Goal: Task Accomplishment & Management: Manage account settings

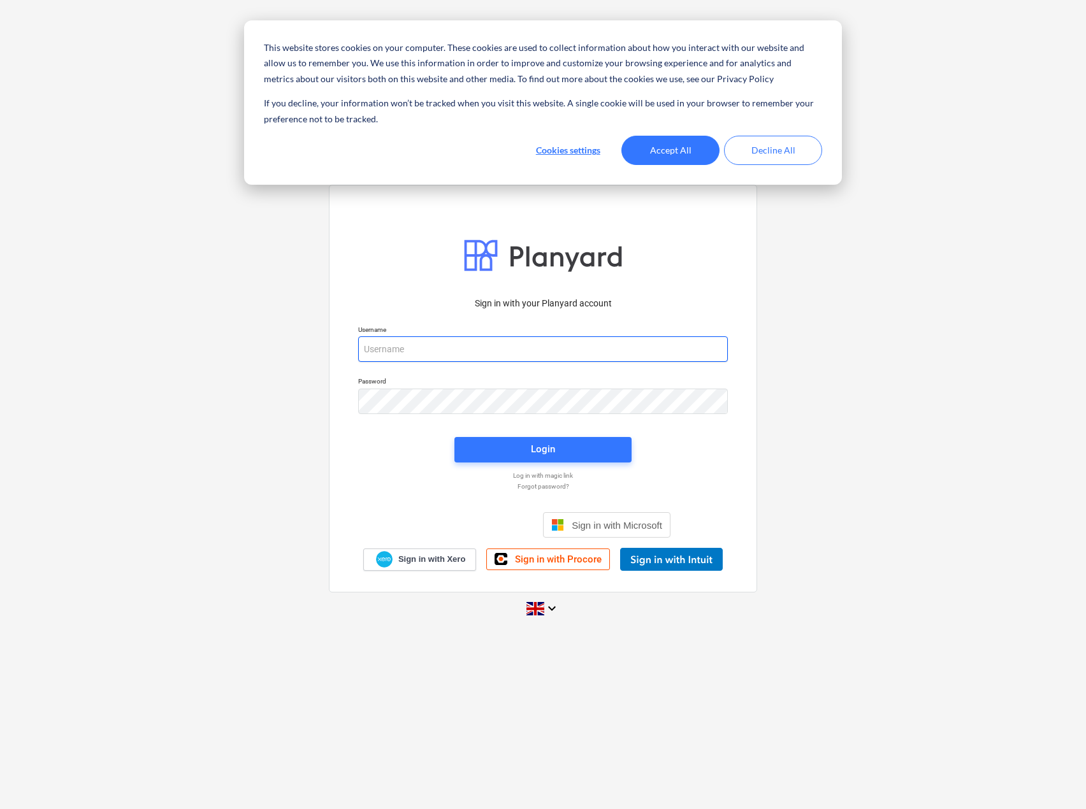
click at [453, 343] on input "email" at bounding box center [543, 348] width 370 height 25
click at [681, 154] on button "Accept All" at bounding box center [668, 150] width 98 height 29
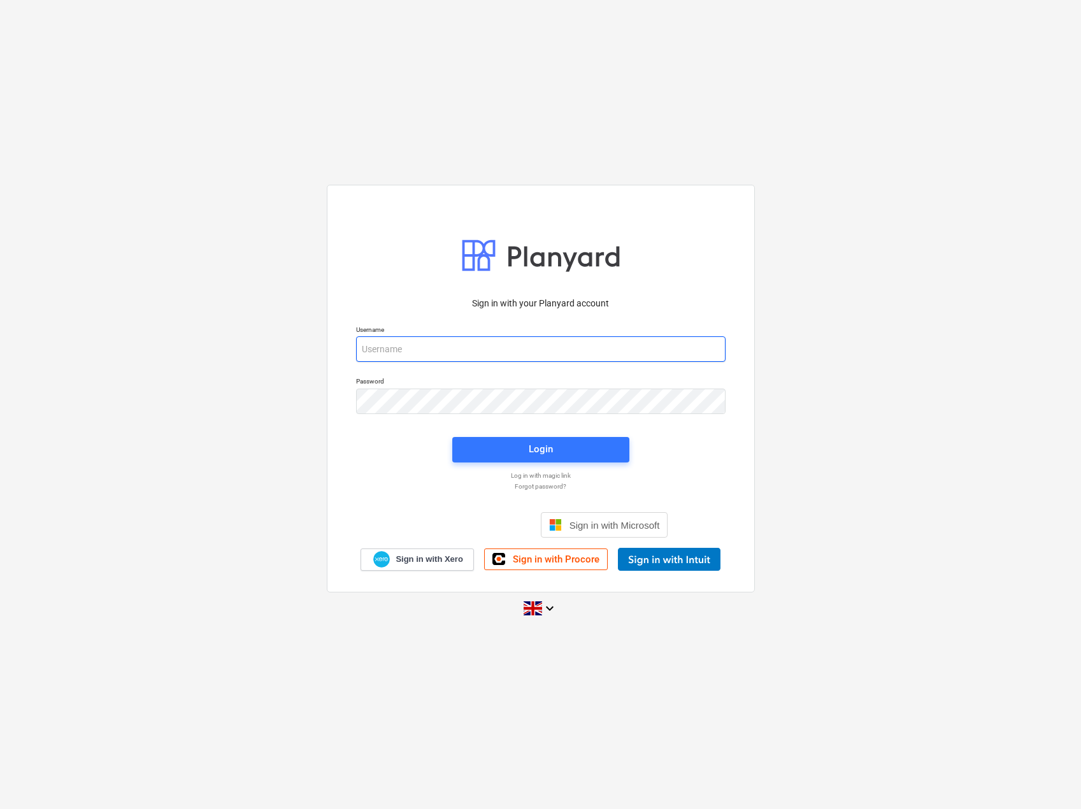
click at [433, 352] on input "email" at bounding box center [541, 348] width 370 height 25
click at [420, 354] on input "email" at bounding box center [541, 348] width 370 height 25
paste input "[EMAIL_ADDRESS][DOMAIN_NAME]"
type input "[EMAIL_ADDRESS][DOMAIN_NAME]"
click at [303, 466] on div "Sign in with your Planyard account Username [EMAIL_ADDRESS][DOMAIN_NAME] Passwo…" at bounding box center [540, 405] width 1081 height 460
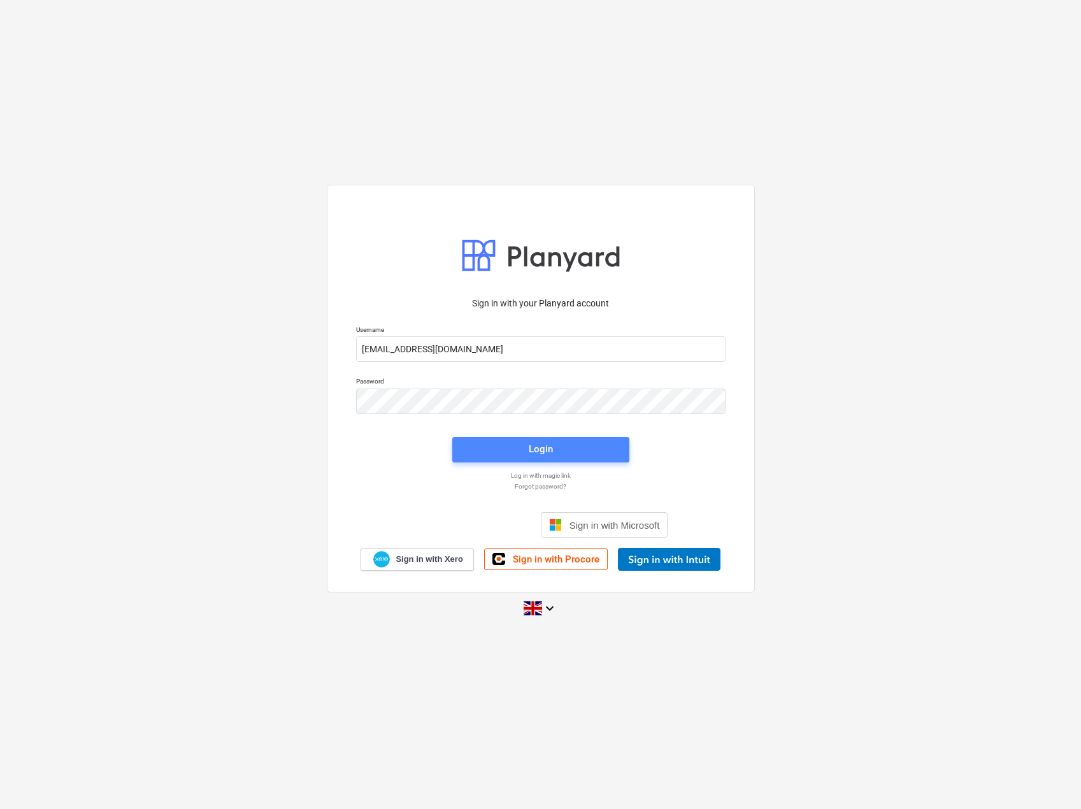
click at [506, 457] on span "Login" at bounding box center [541, 449] width 147 height 17
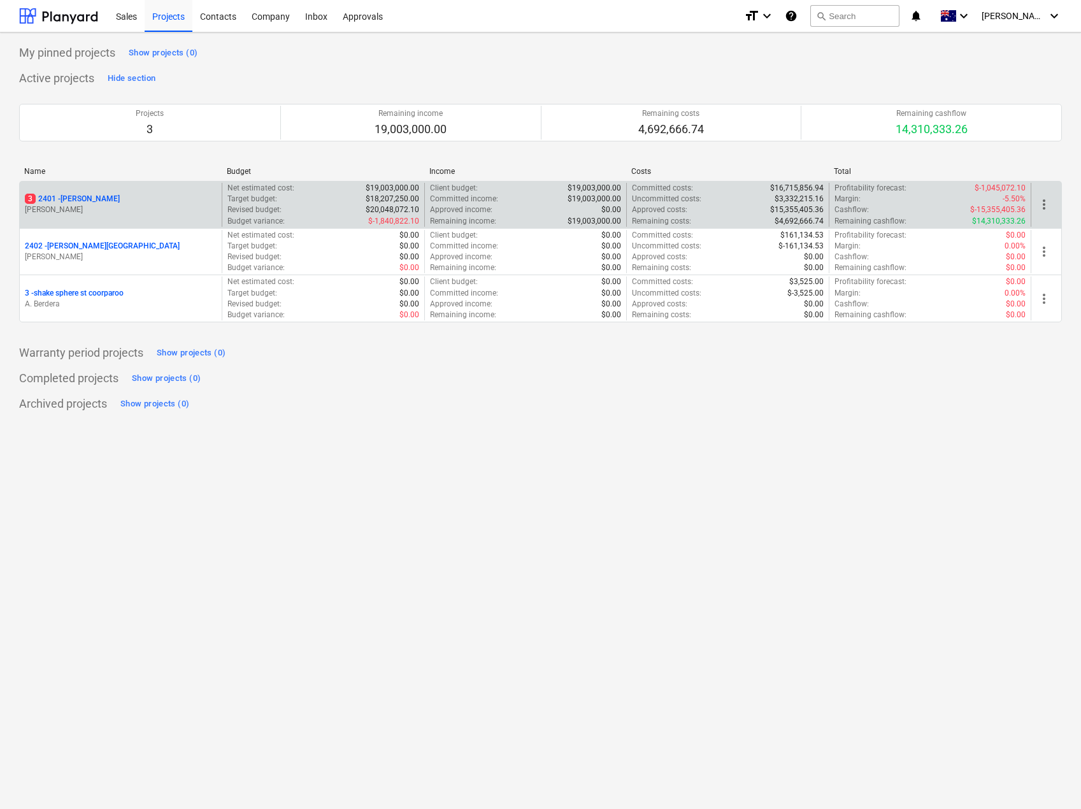
click at [87, 202] on p "3 2401 - [PERSON_NAME]" at bounding box center [72, 199] width 95 height 11
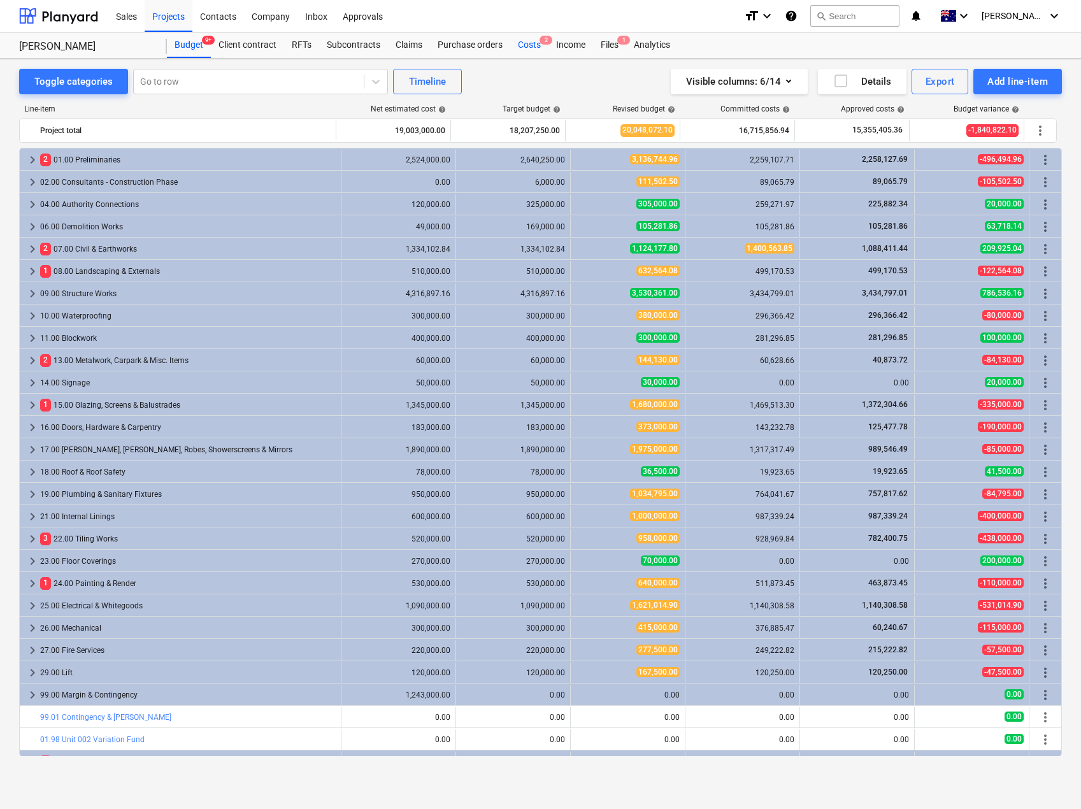
click at [540, 41] on span "2" at bounding box center [546, 40] width 13 height 9
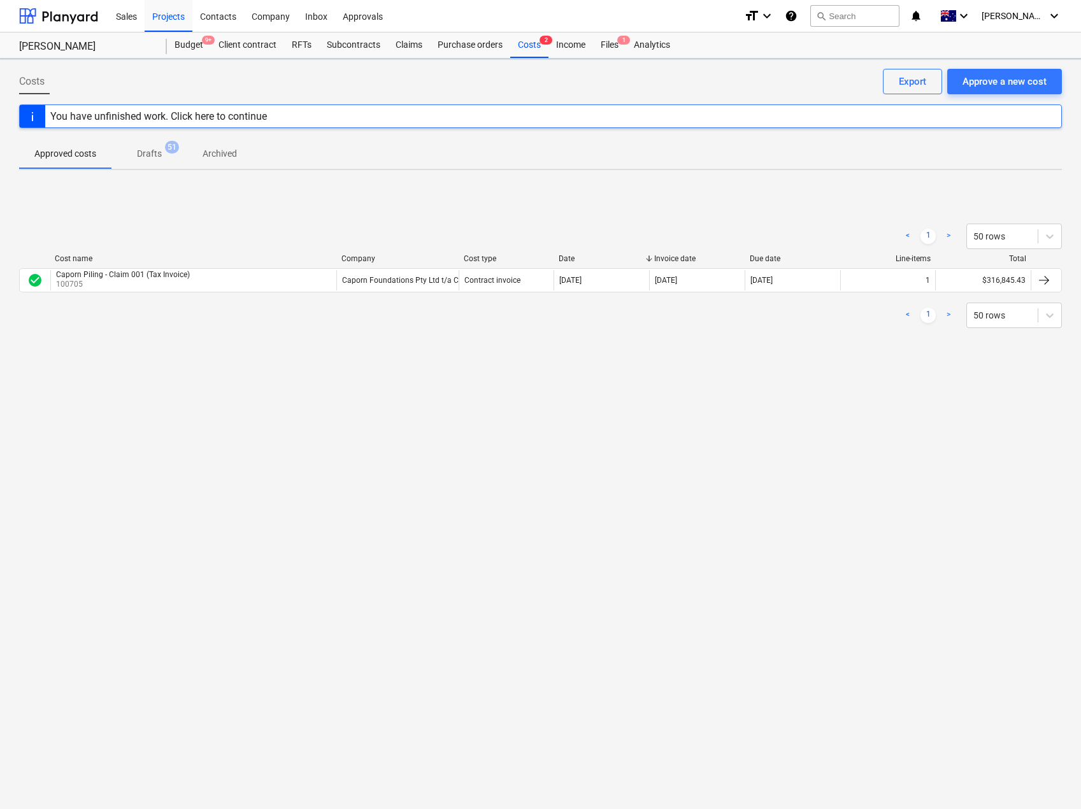
click at [154, 153] on p "Drafts" at bounding box center [149, 153] width 25 height 13
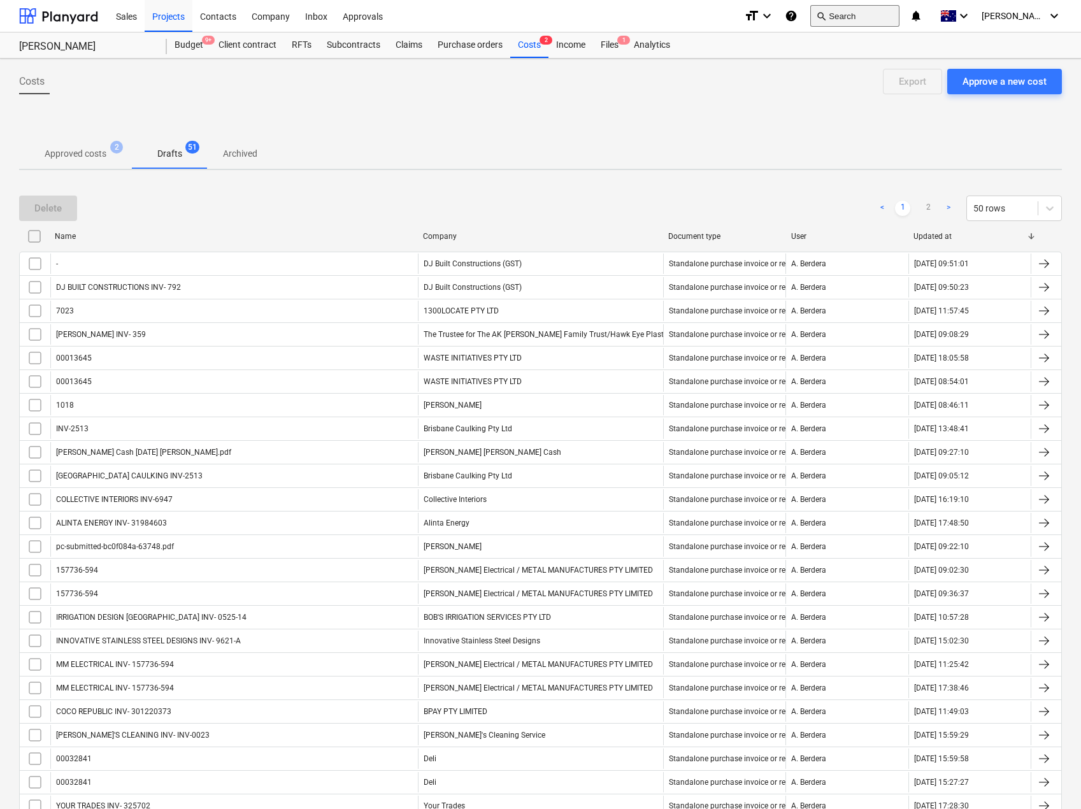
click at [865, 20] on button "search Search" at bounding box center [854, 16] width 89 height 22
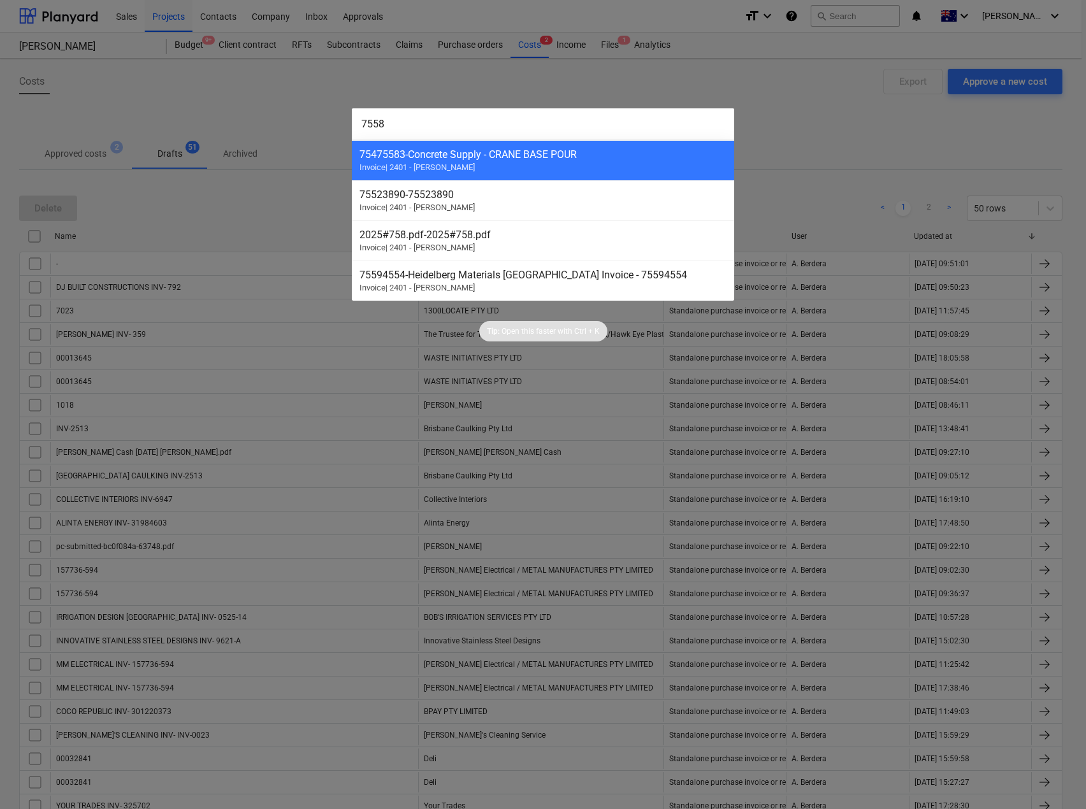
type input "75587"
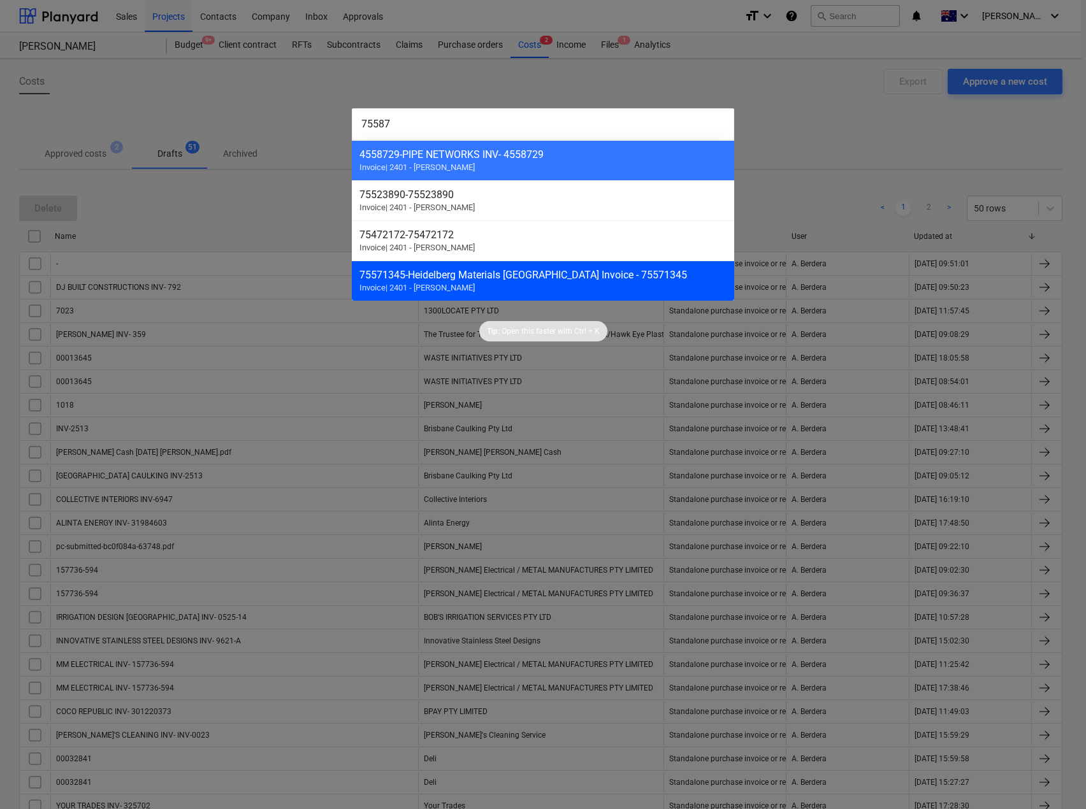
click at [492, 285] on div "75571345 - [GEOGRAPHIC_DATA] Materials [GEOGRAPHIC_DATA] Invoice - 75571345 Inv…" at bounding box center [543, 281] width 382 height 40
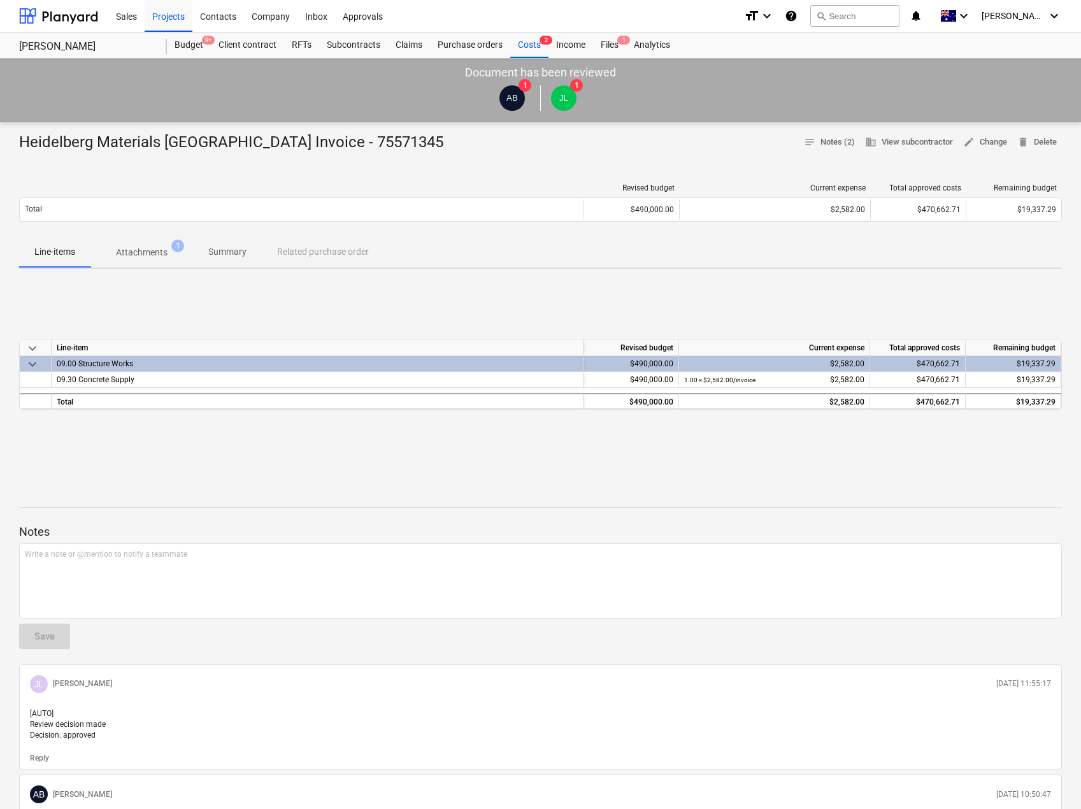
click at [167, 251] on p "Attachments" at bounding box center [142, 252] width 52 height 13
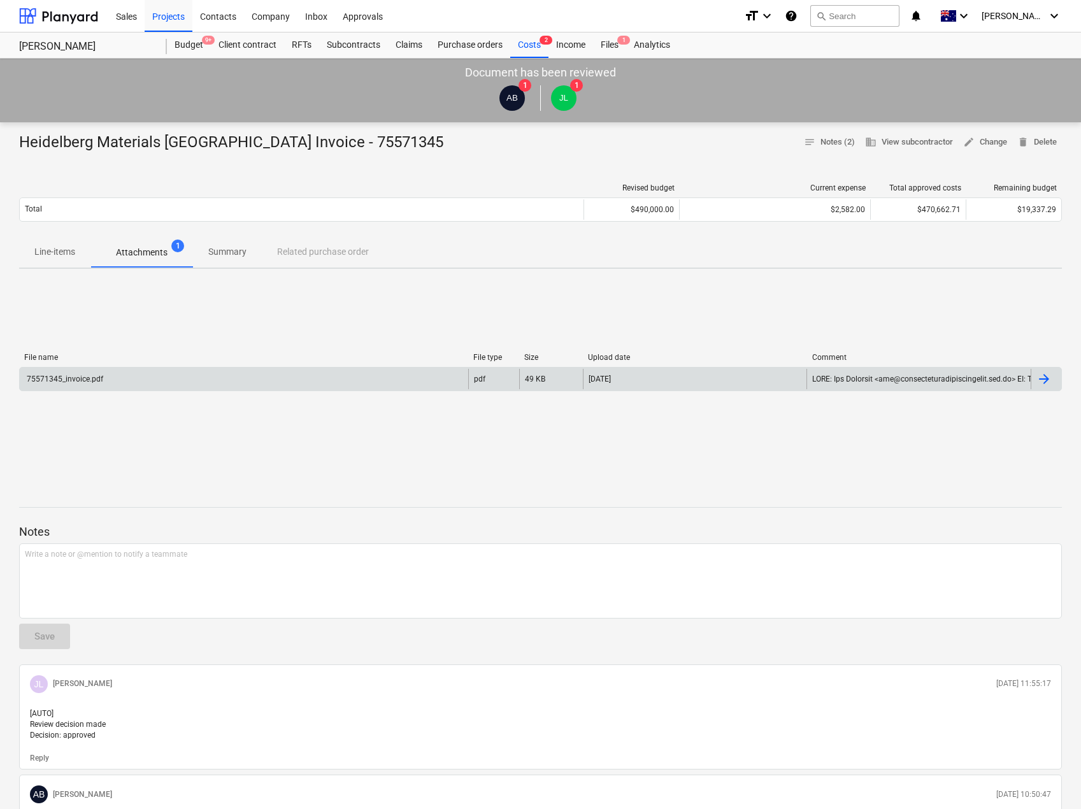
click at [135, 382] on div "75571345_invoice.pdf" at bounding box center [244, 379] width 449 height 20
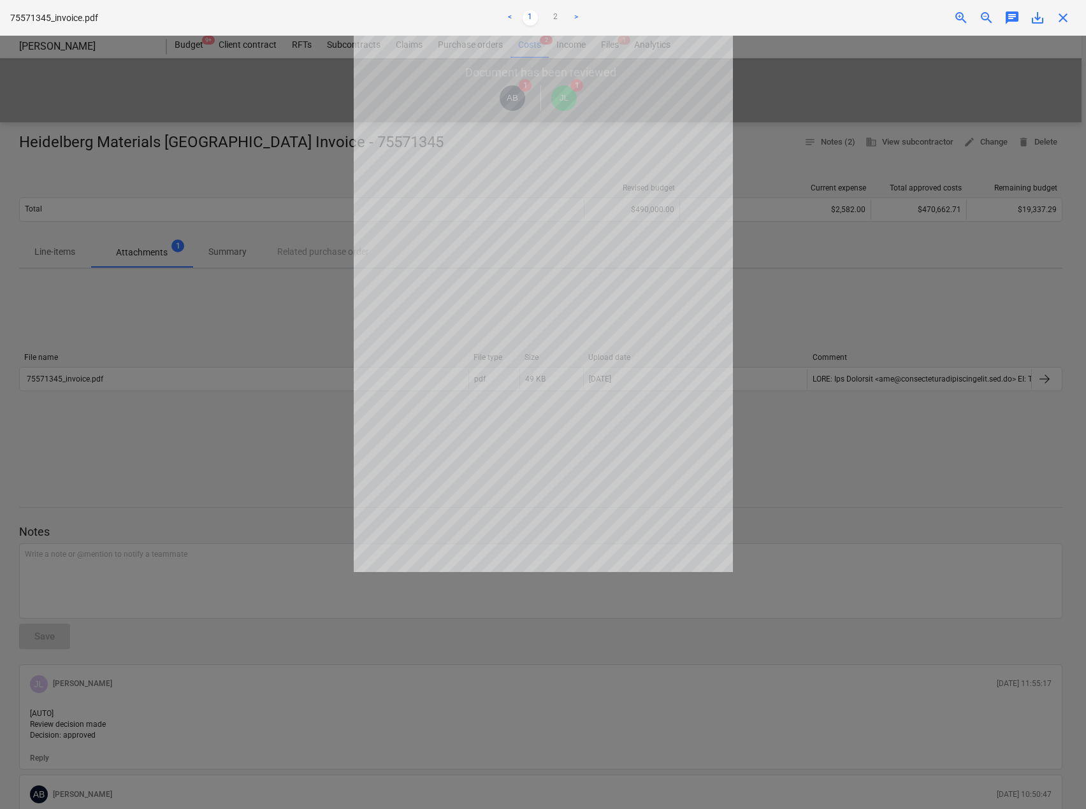
click at [1065, 17] on span "close" at bounding box center [1062, 17] width 15 height 15
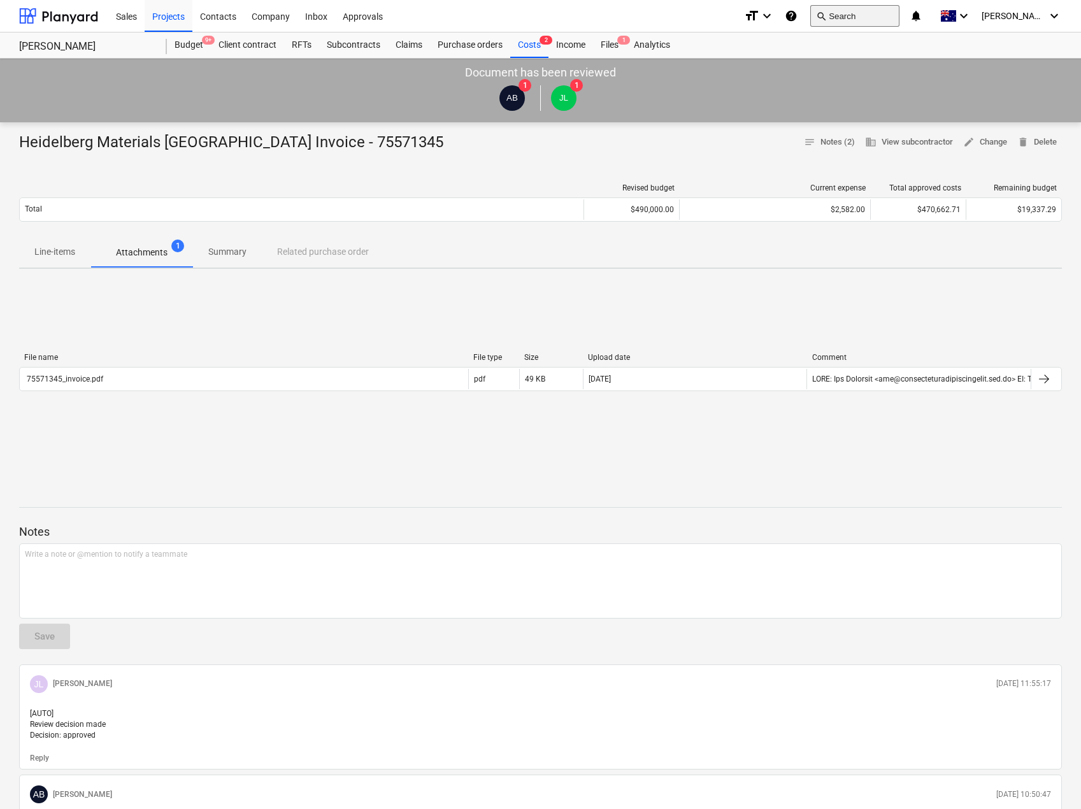
click at [873, 25] on button "search Search" at bounding box center [854, 16] width 89 height 22
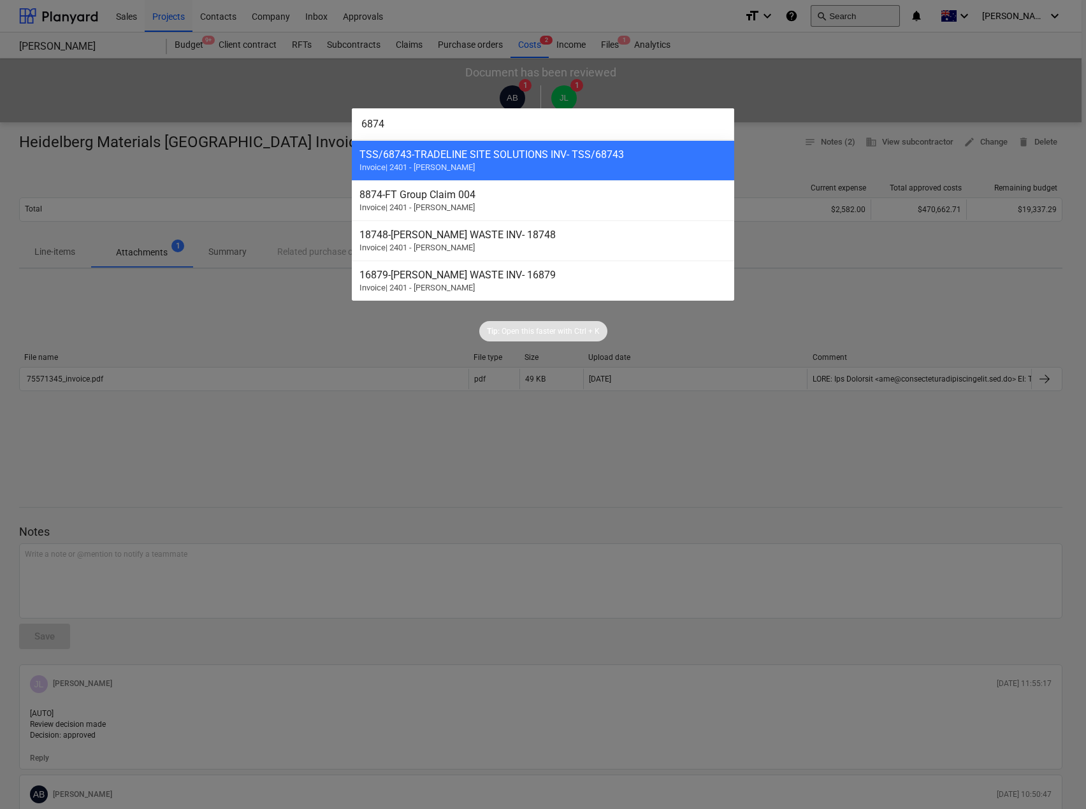
type input "68743"
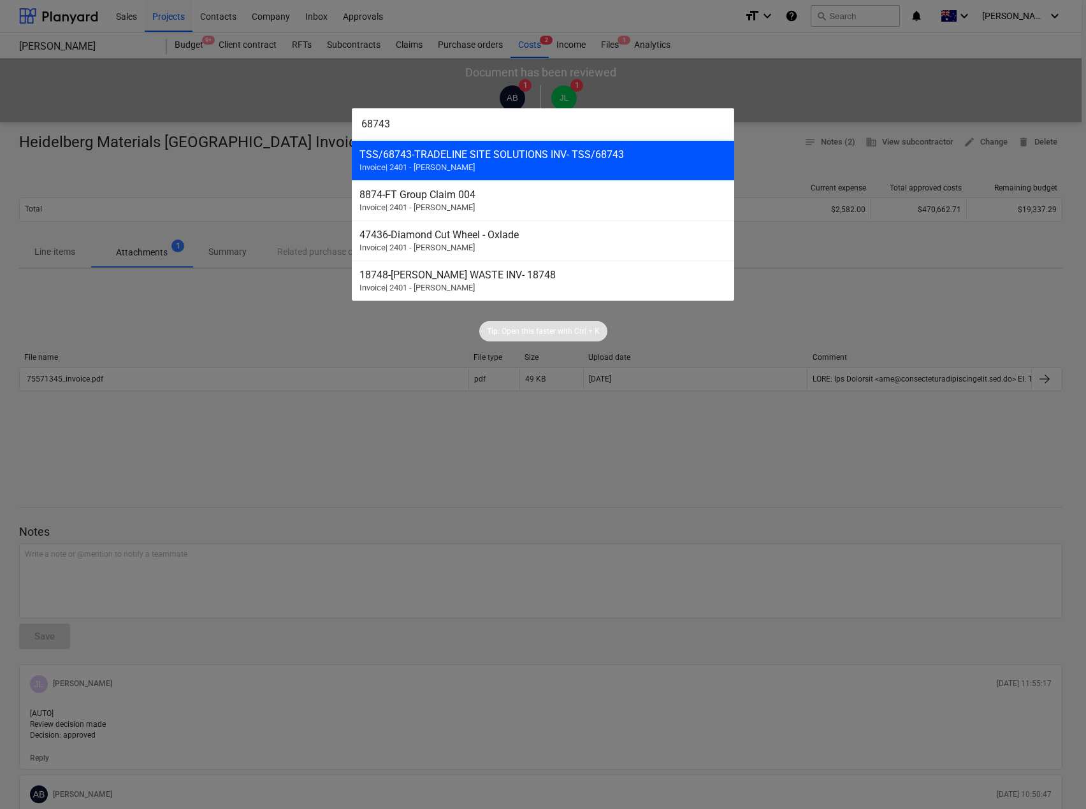
click at [504, 153] on div "TSS/68743 - TRADELINE SITE SOLUTIONS INV- TSS/68743" at bounding box center [542, 154] width 367 height 12
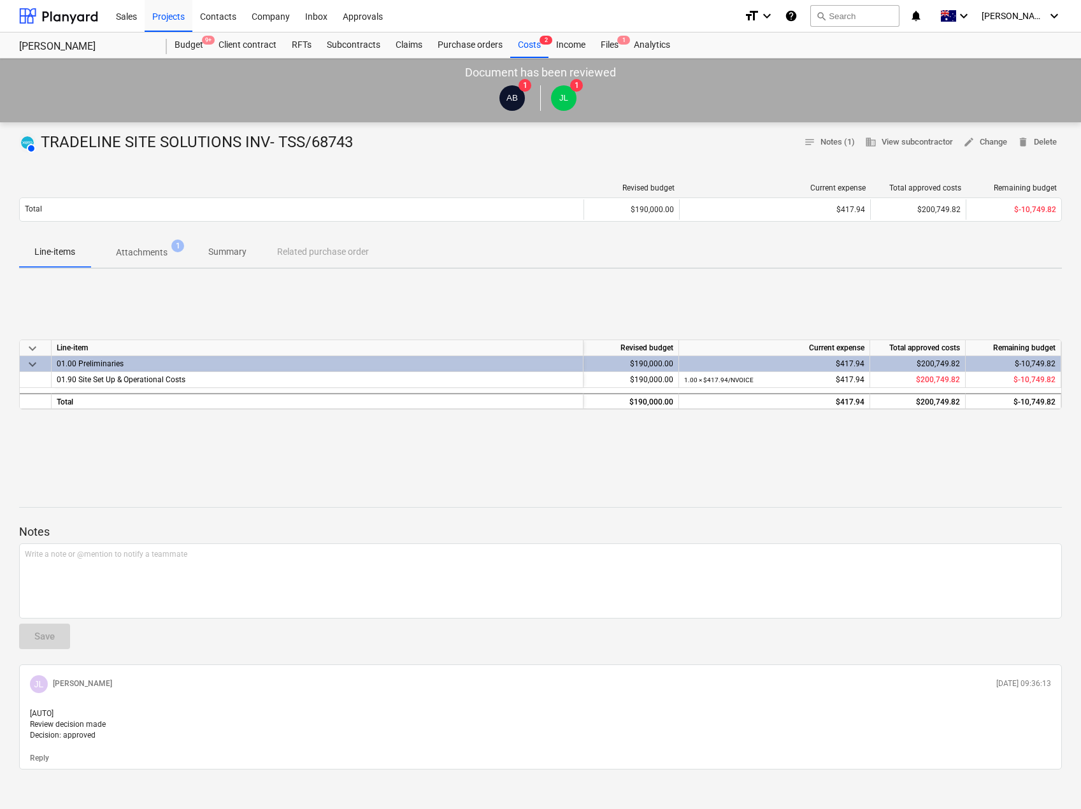
click at [142, 249] on p "Attachments" at bounding box center [142, 252] width 52 height 13
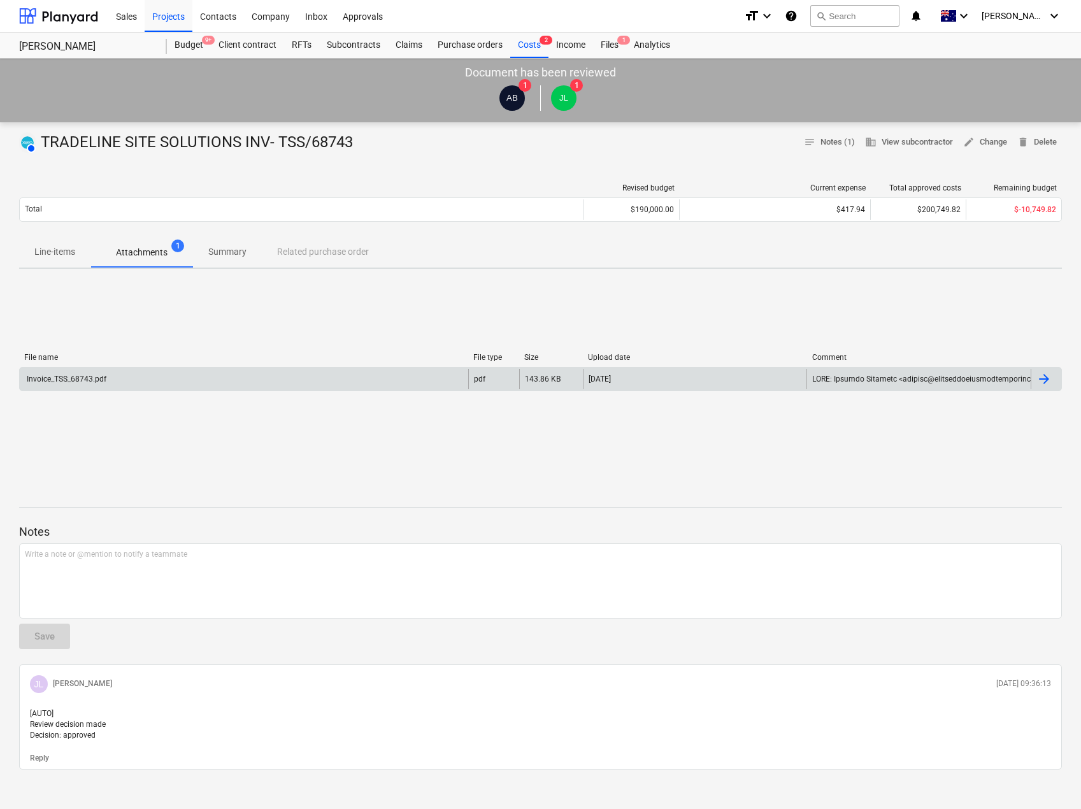
click at [150, 384] on div "Invoice_TSS_68743.pdf" at bounding box center [244, 379] width 449 height 20
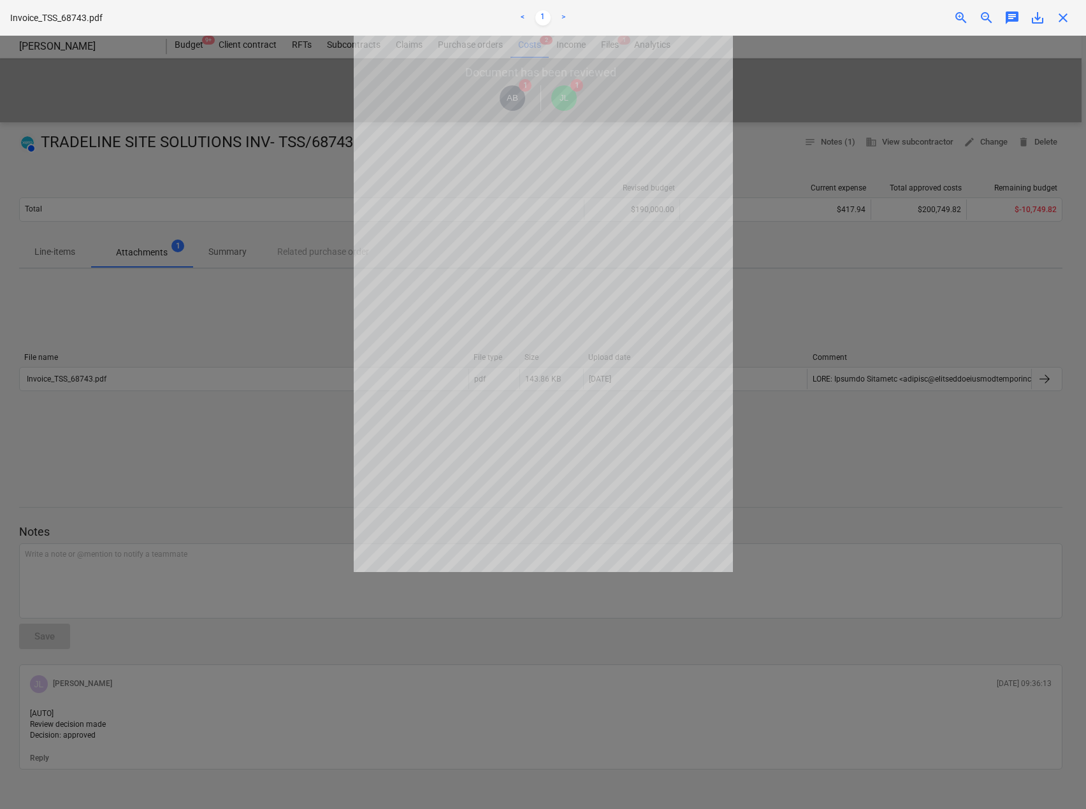
click at [877, 585] on div at bounding box center [543, 422] width 1086 height 773
click at [778, 510] on div at bounding box center [543, 422] width 1086 height 773
click at [1065, 20] on span "close" at bounding box center [1062, 17] width 15 height 15
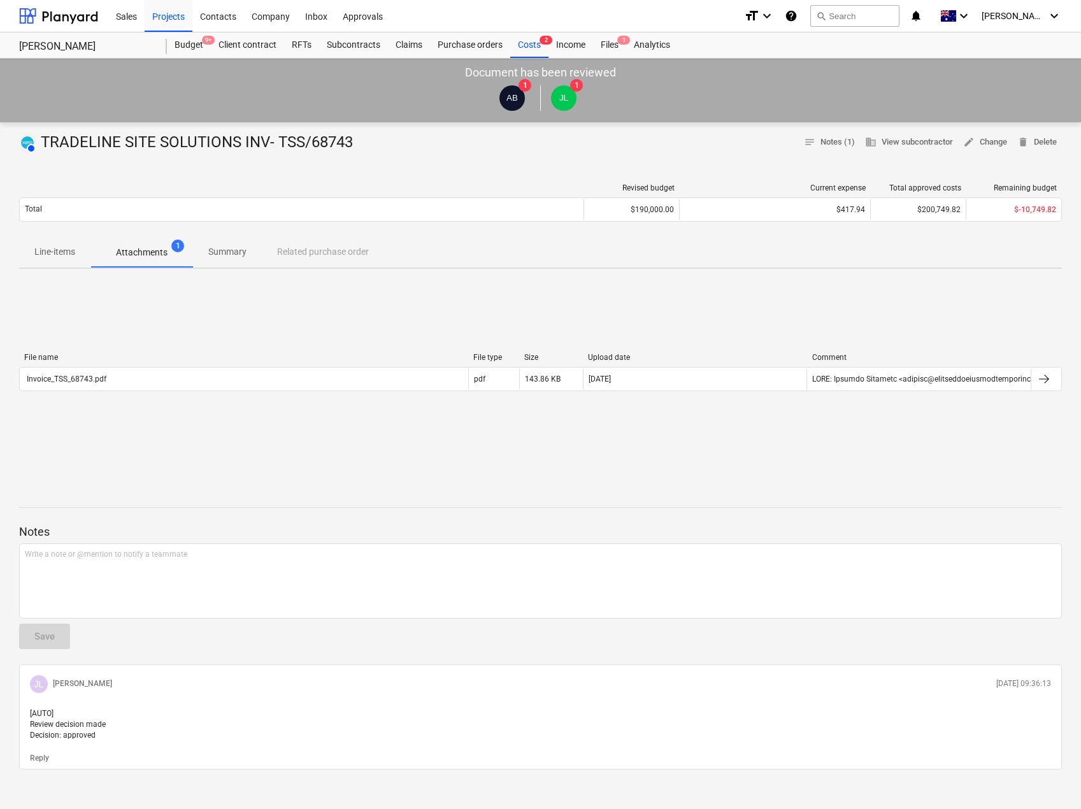
click at [236, 254] on p "Summary" at bounding box center [227, 251] width 38 height 13
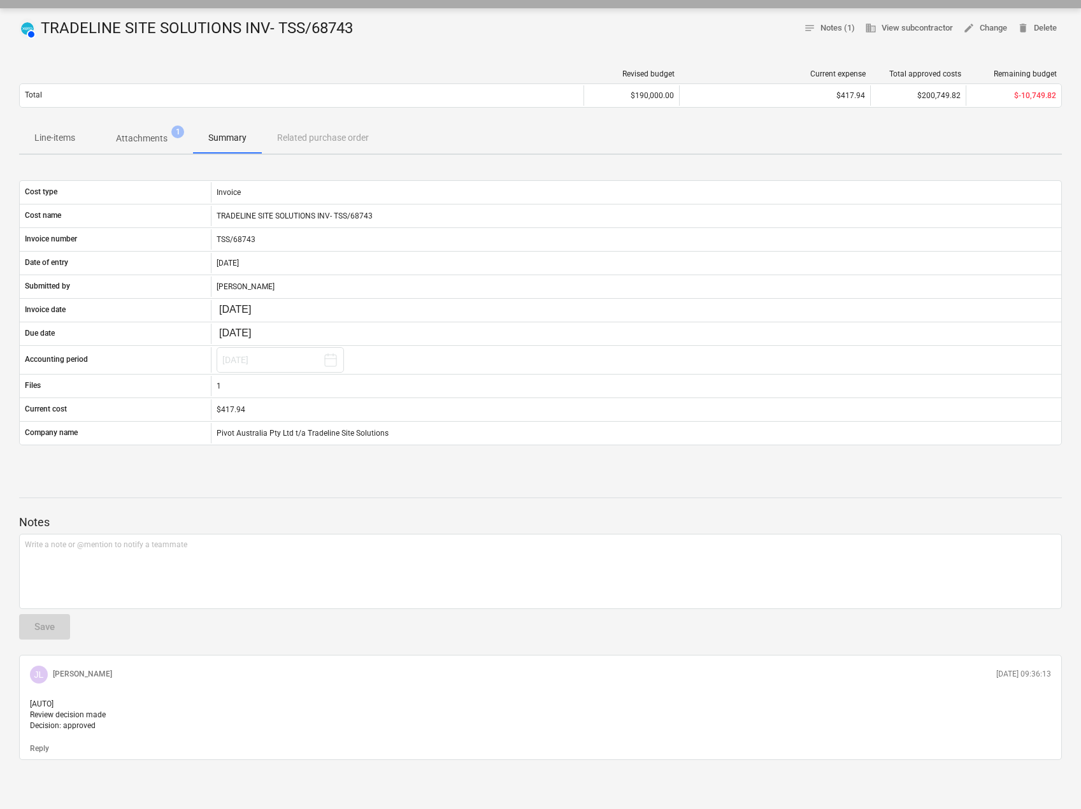
scroll to position [127, 0]
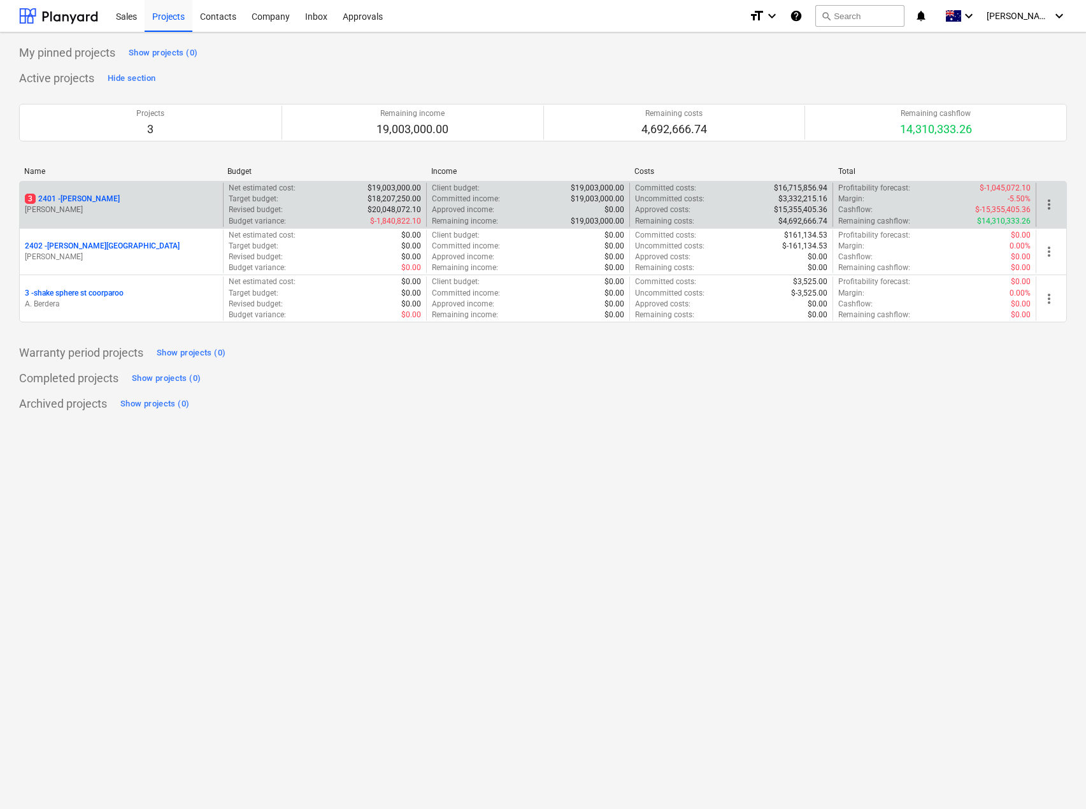
click at [93, 194] on p "3 2401 - [PERSON_NAME]" at bounding box center [72, 199] width 95 height 11
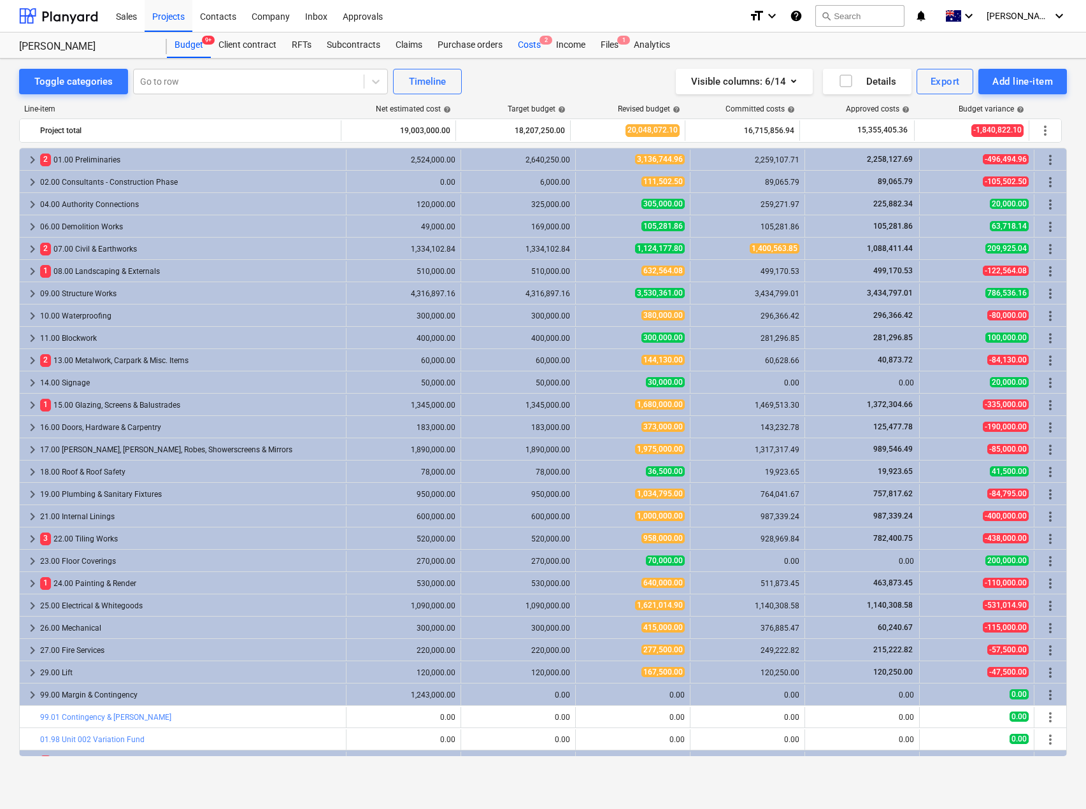
click at [542, 41] on span "2" at bounding box center [546, 40] width 13 height 9
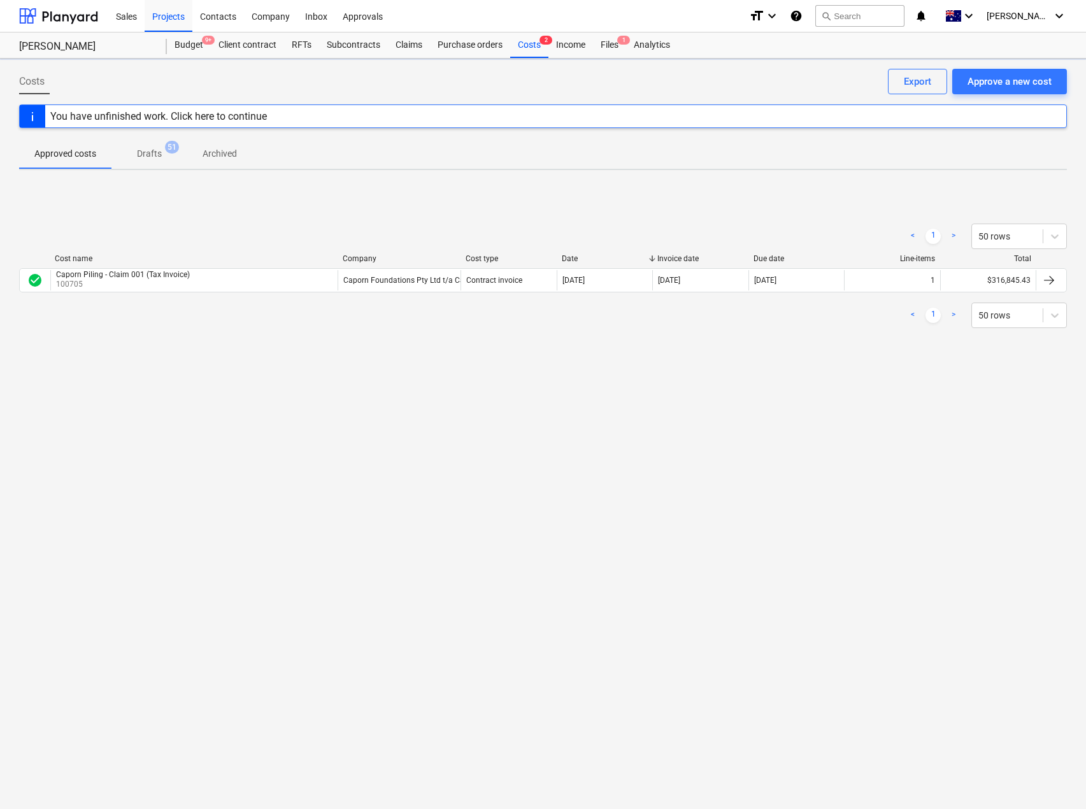
click at [154, 149] on p "Drafts" at bounding box center [149, 153] width 25 height 13
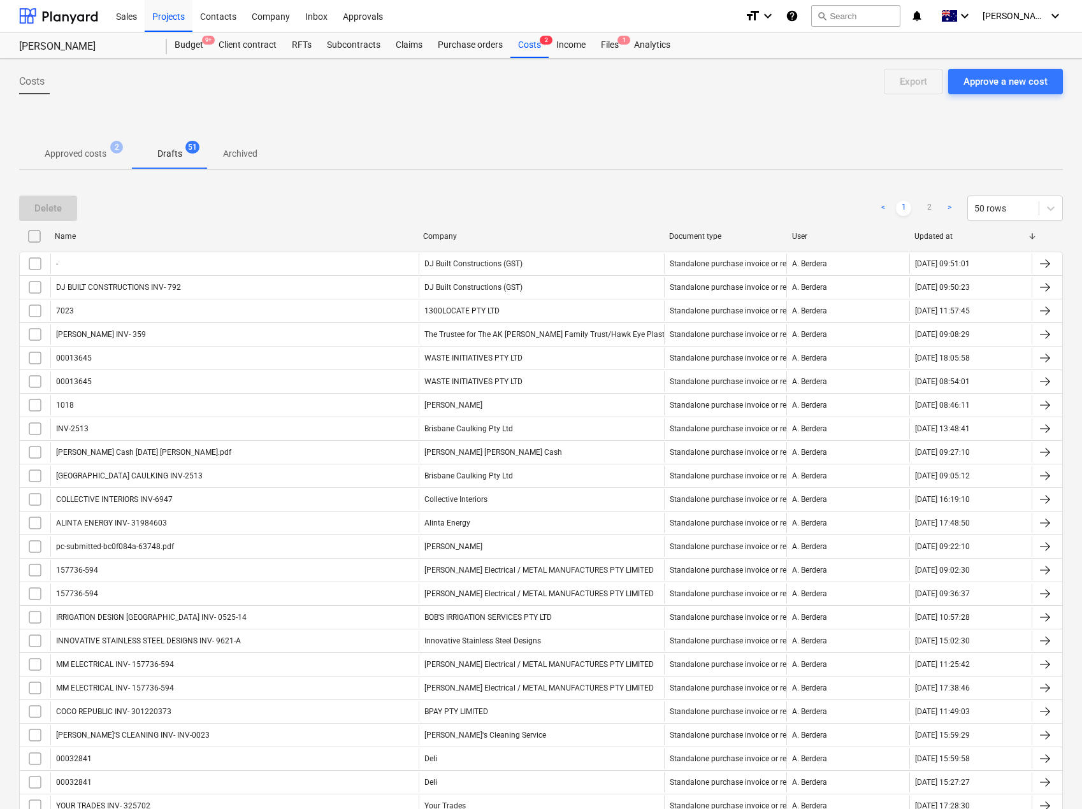
click at [438, 242] on div "Company" at bounding box center [541, 236] width 246 height 20
checkbox input "false"
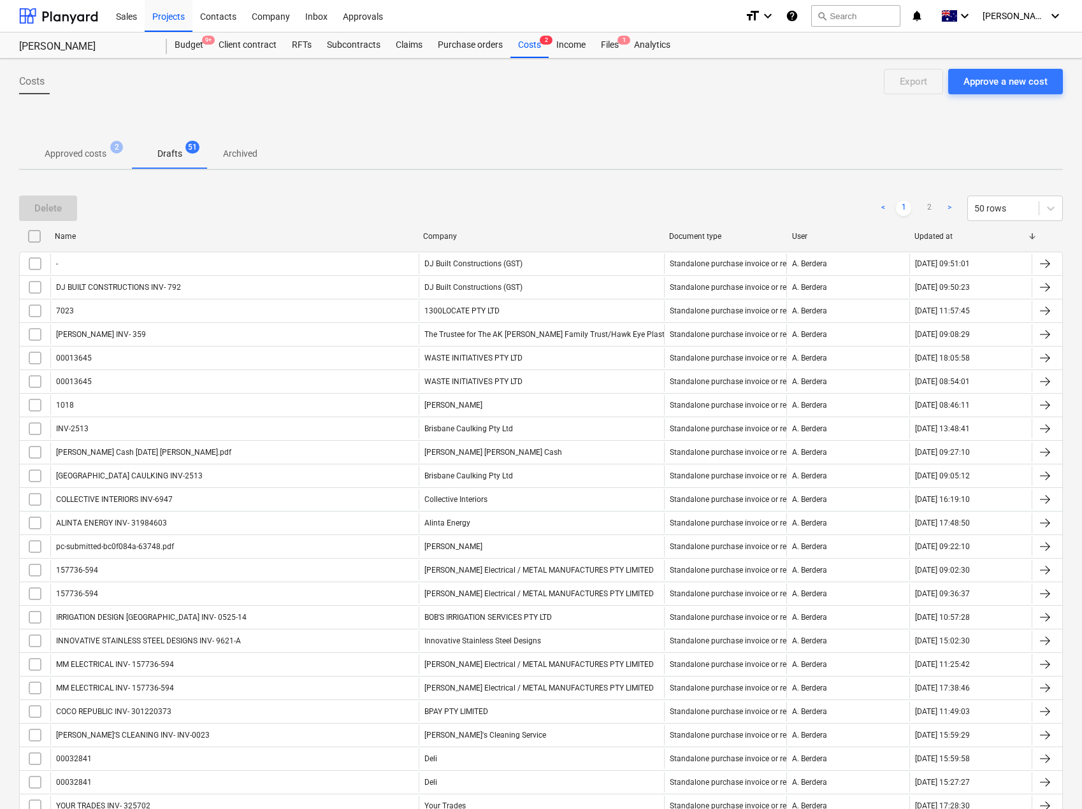
checkbox input "false"
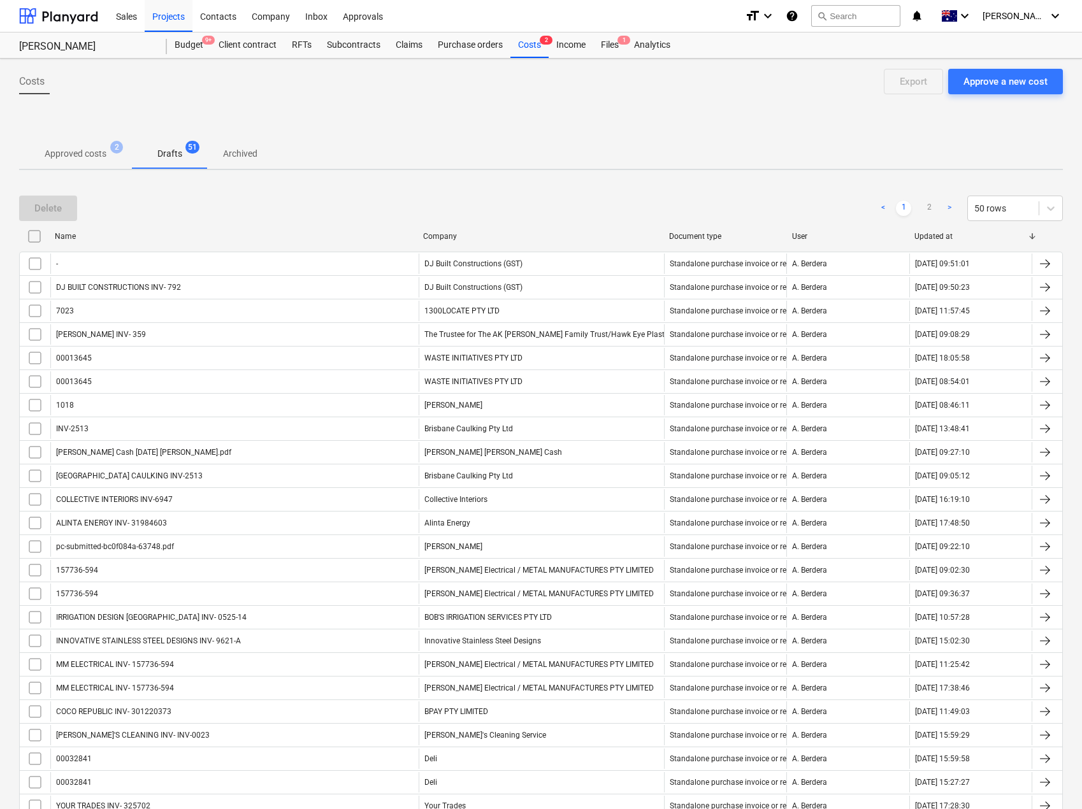
checkbox input "false"
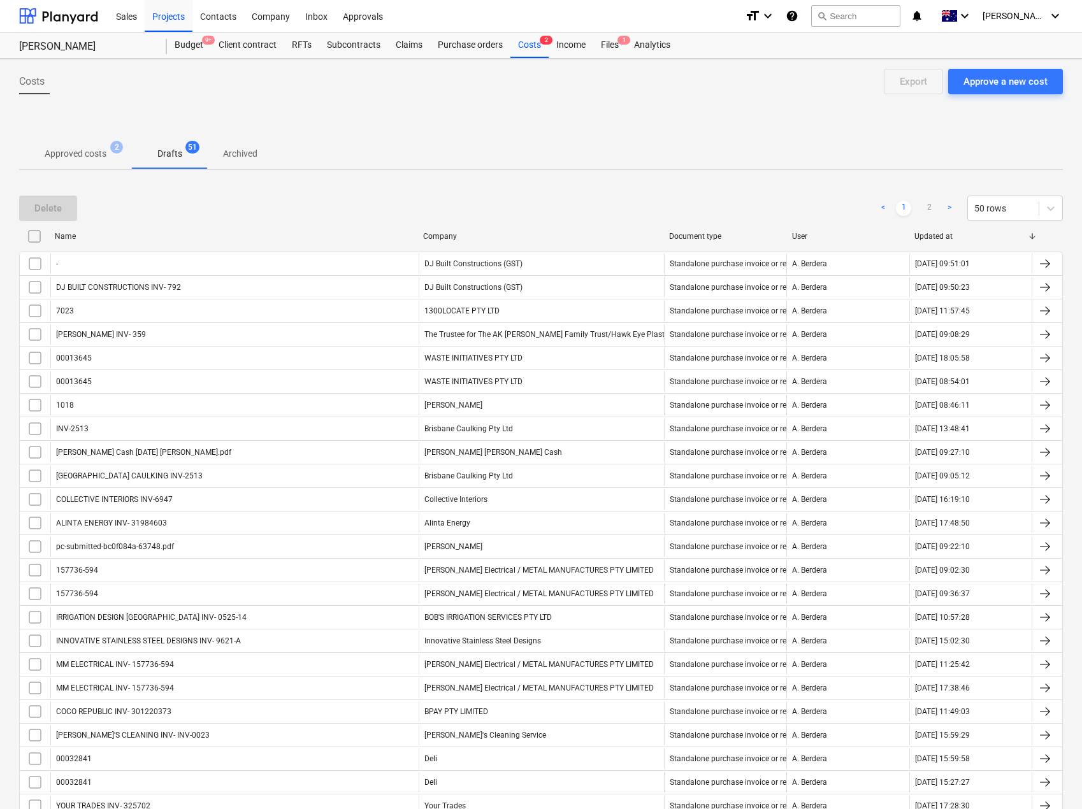
checkbox input "false"
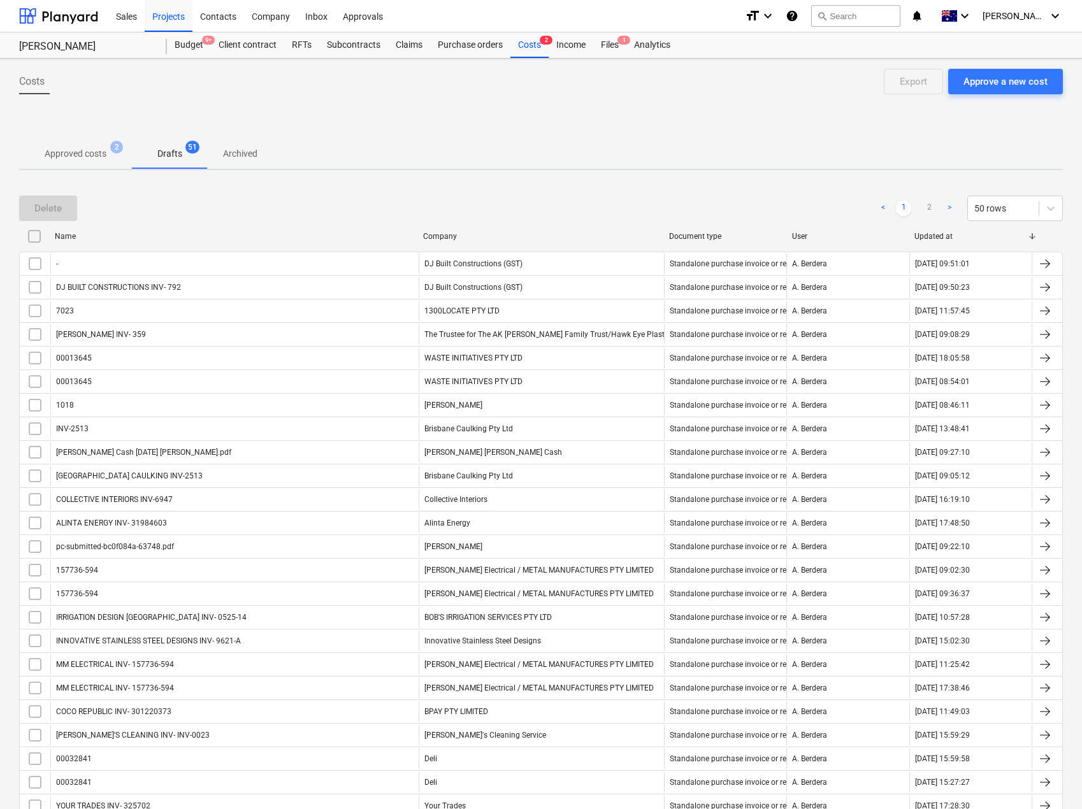
checkbox input "false"
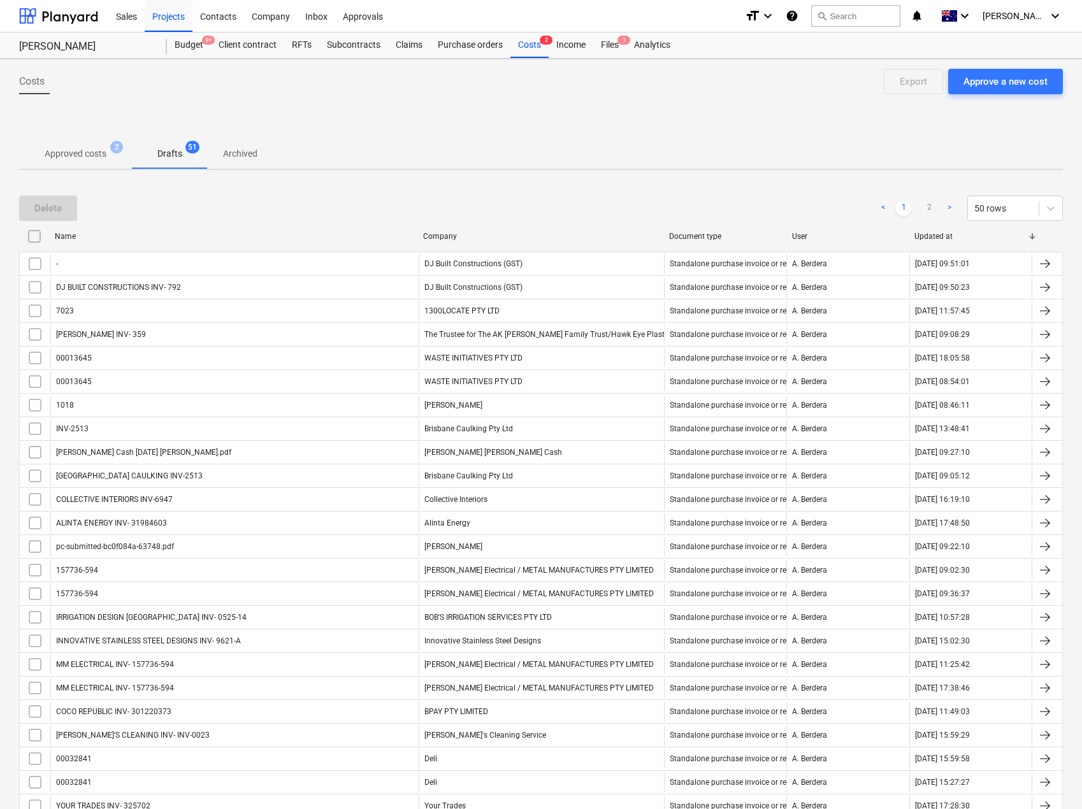
checkbox input "false"
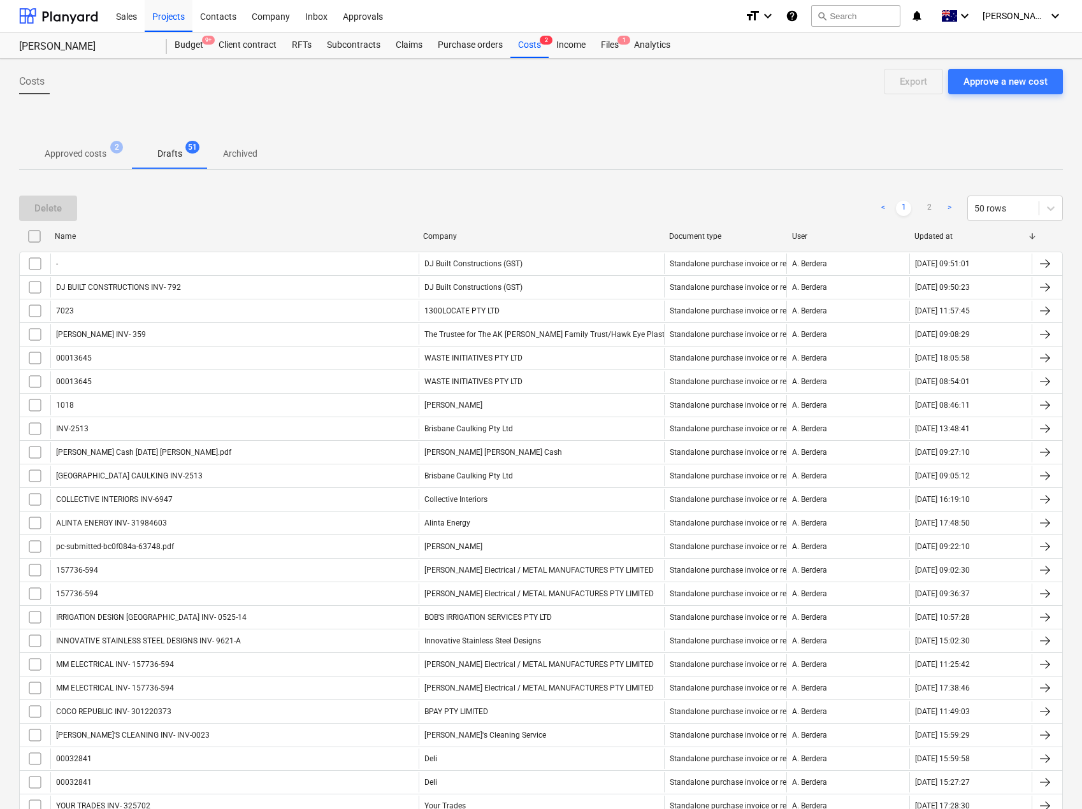
checkbox input "false"
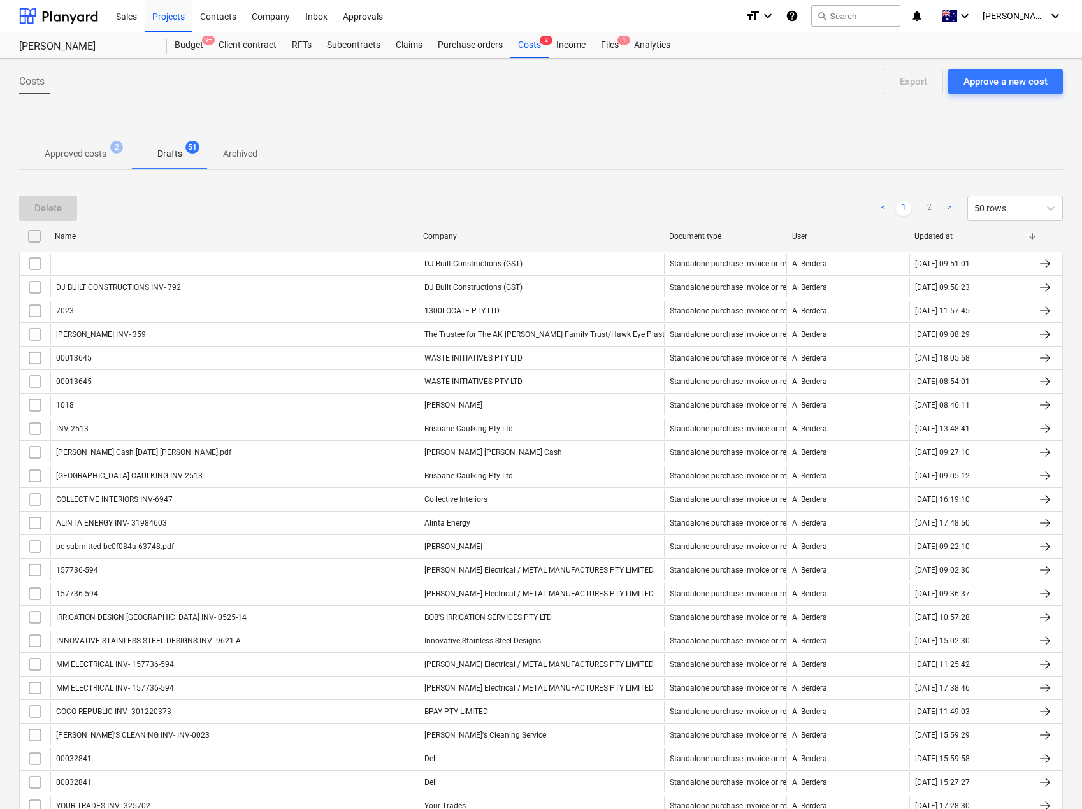
checkbox input "false"
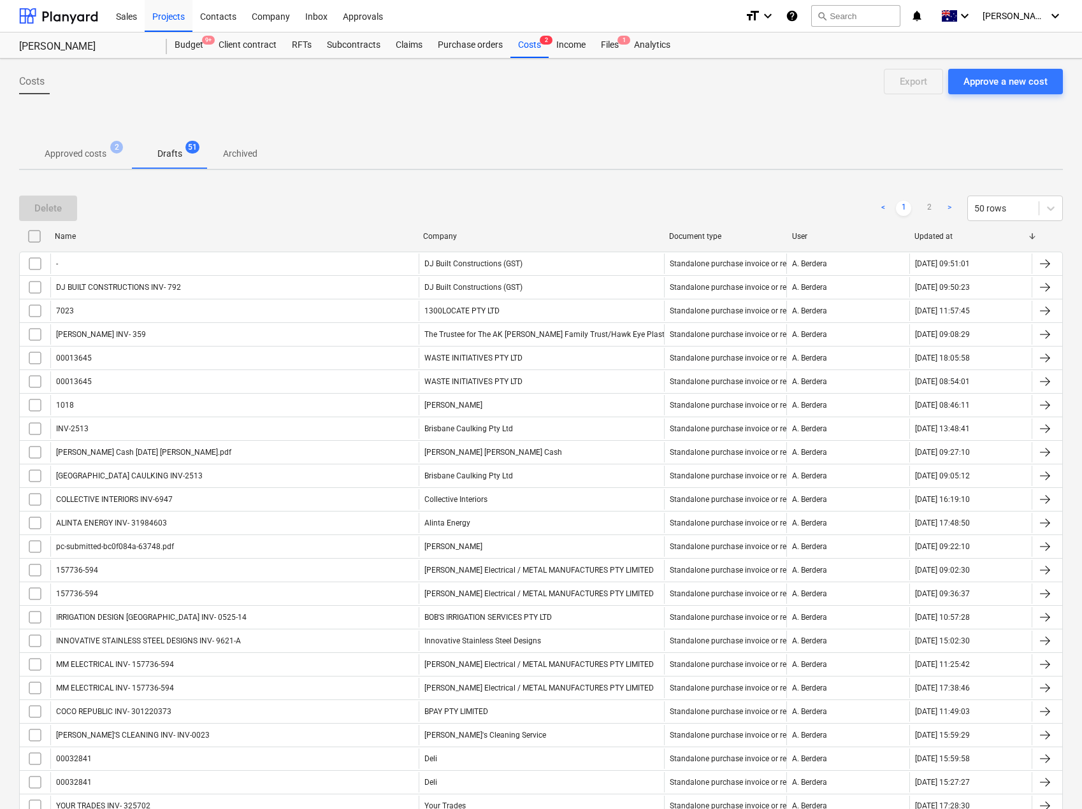
checkbox input "false"
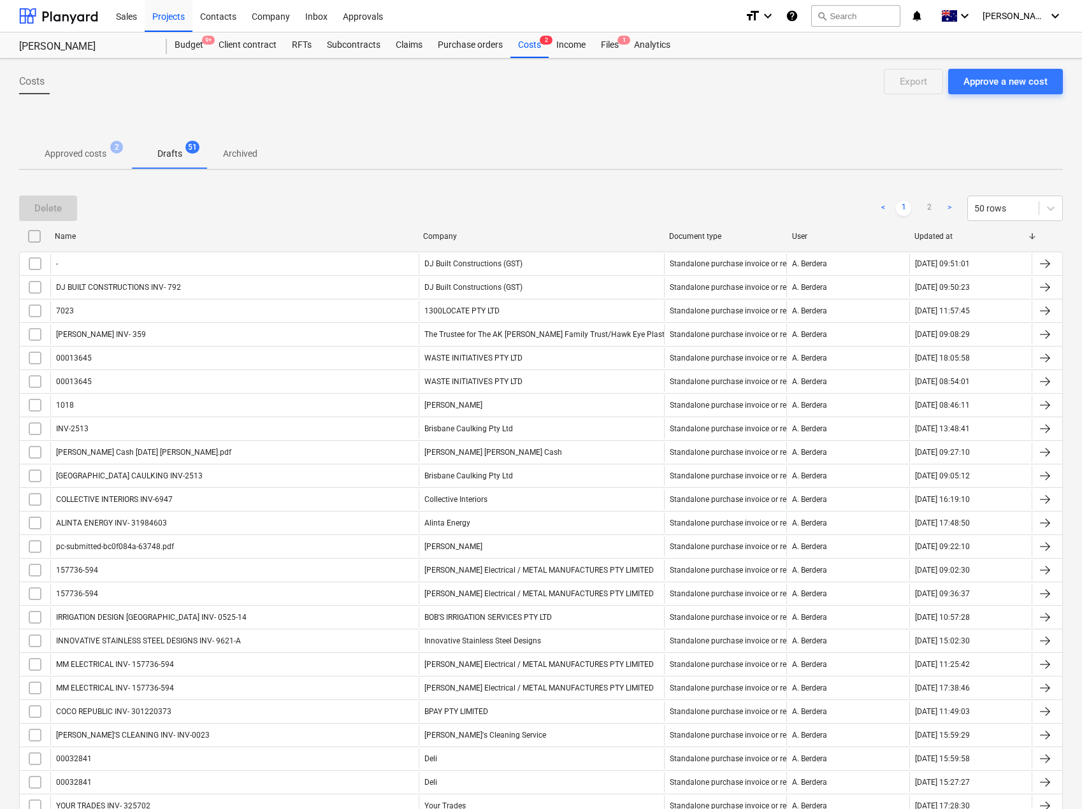
checkbox input "false"
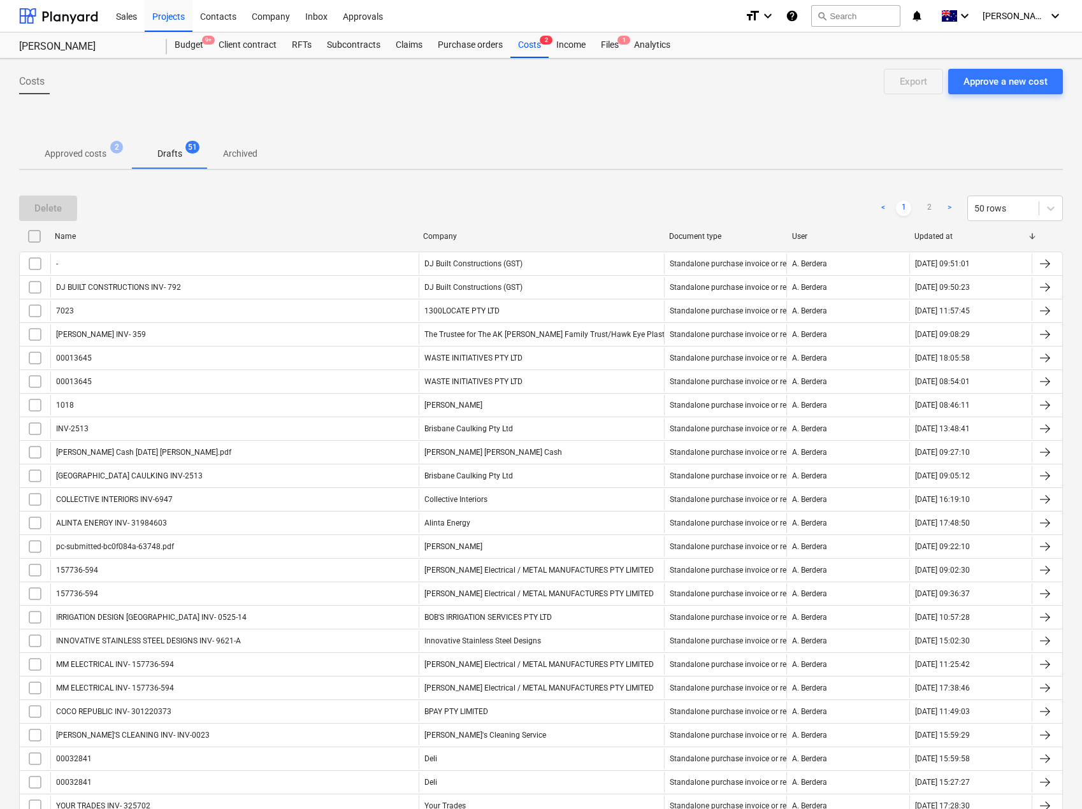
checkbox input "false"
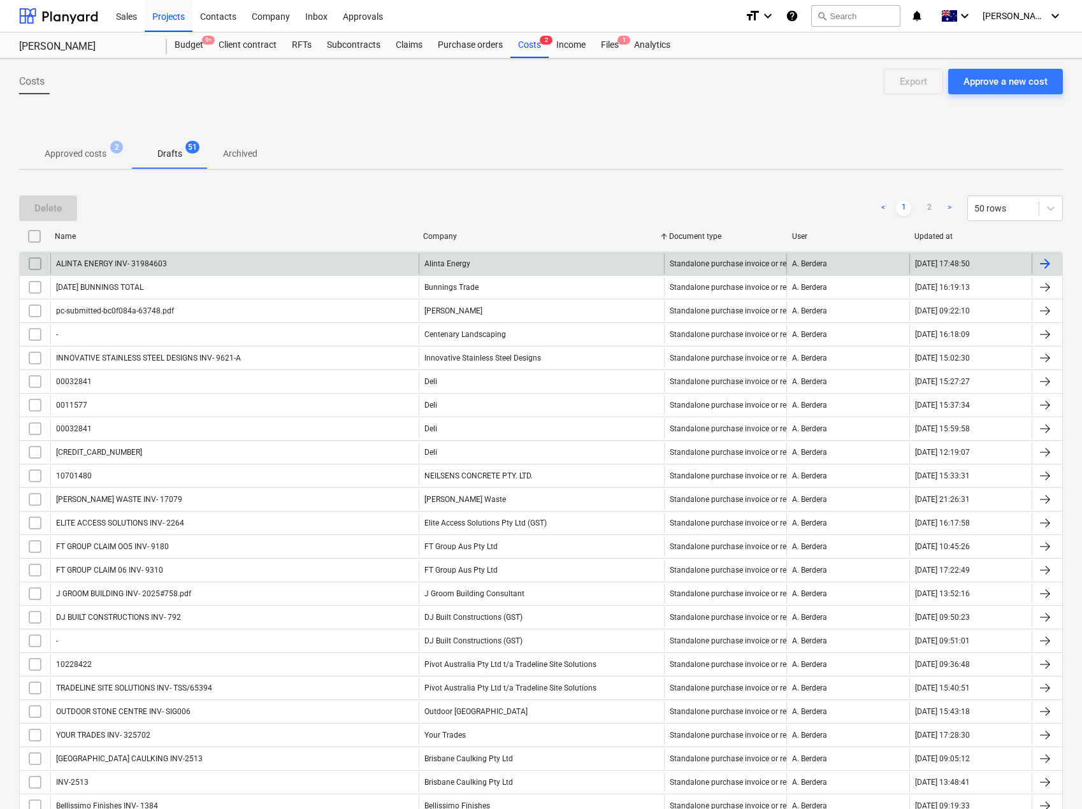
click at [549, 266] on div "Alinta Energy" at bounding box center [541, 264] width 245 height 20
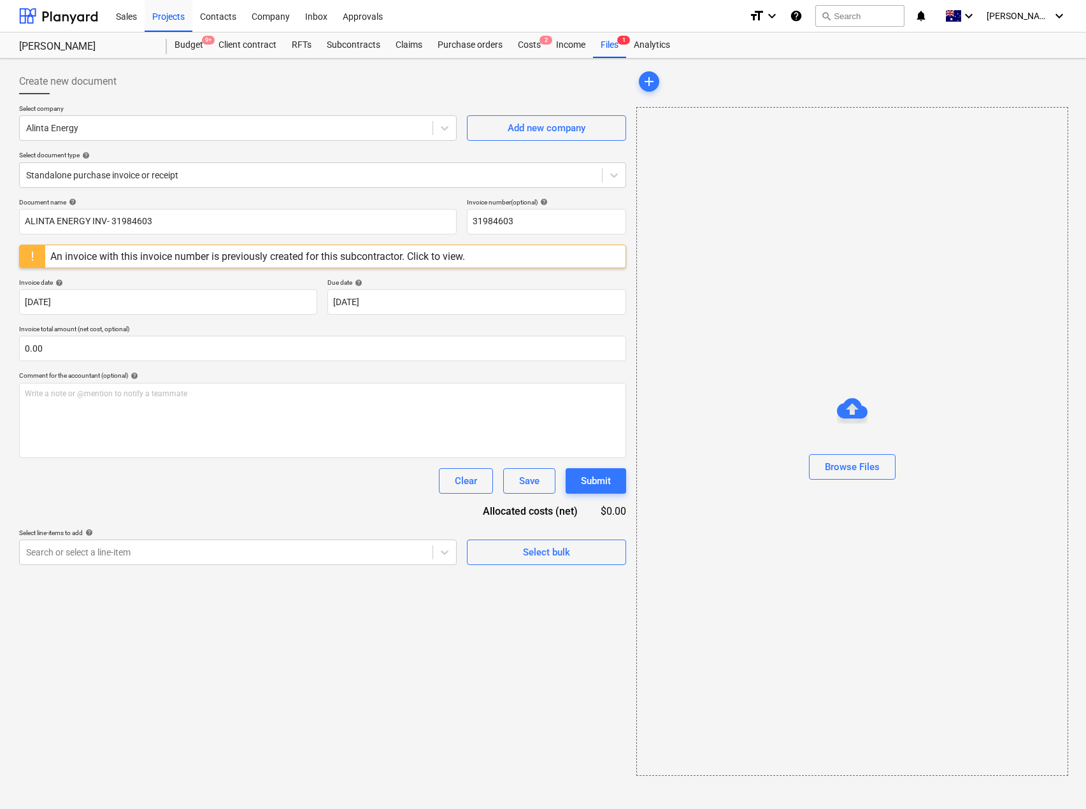
click at [289, 257] on div "An invoice with this invoice number is previously created for this subcontracto…" at bounding box center [257, 256] width 415 height 12
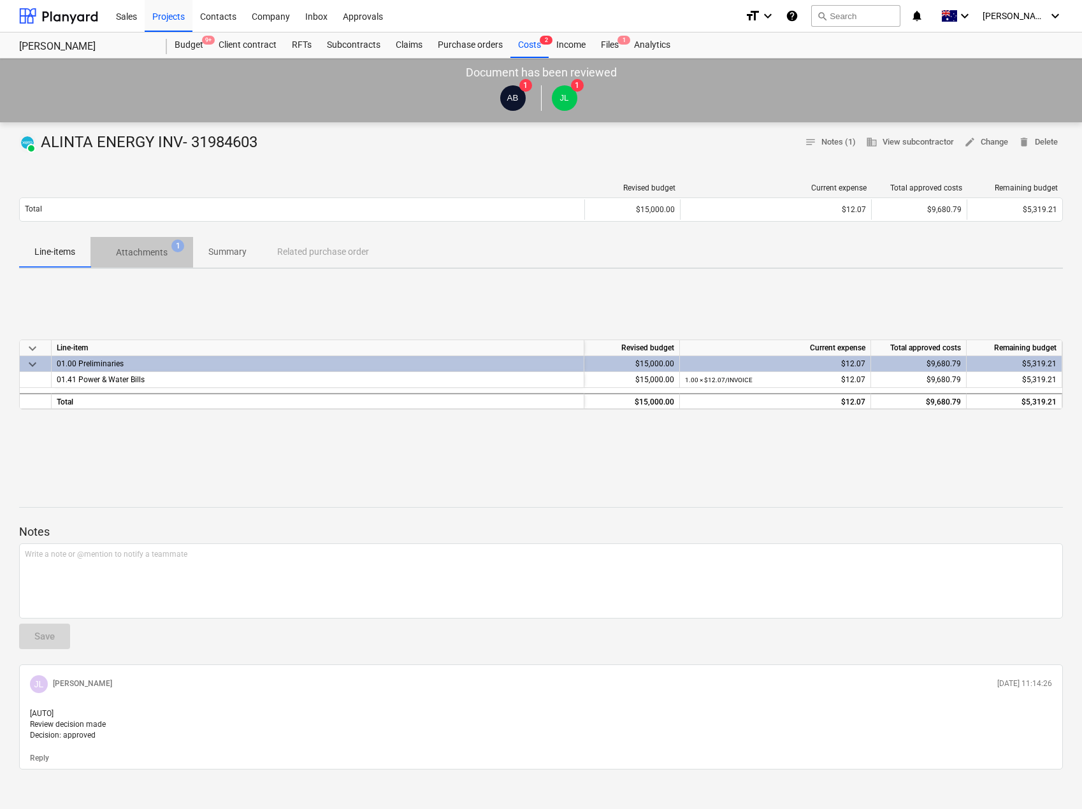
click at [160, 252] on p "Attachments" at bounding box center [142, 252] width 52 height 13
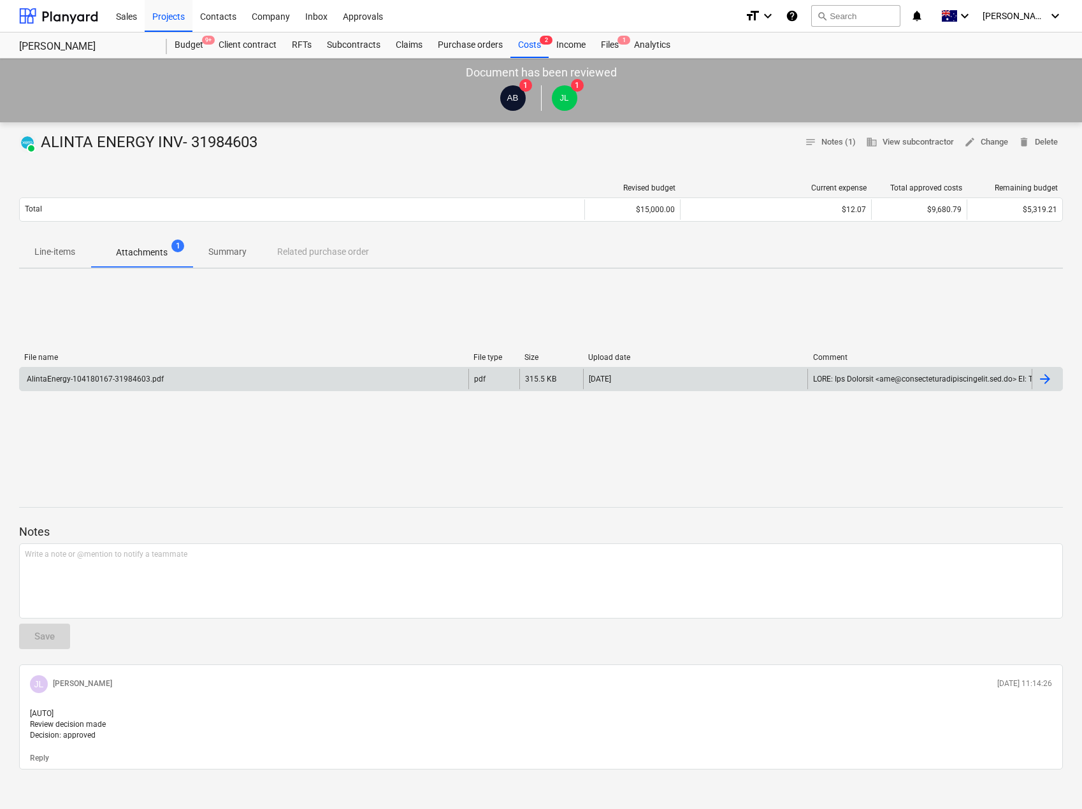
click at [193, 380] on div "AlintaEnergy-104180167-31984603.pdf" at bounding box center [244, 379] width 449 height 20
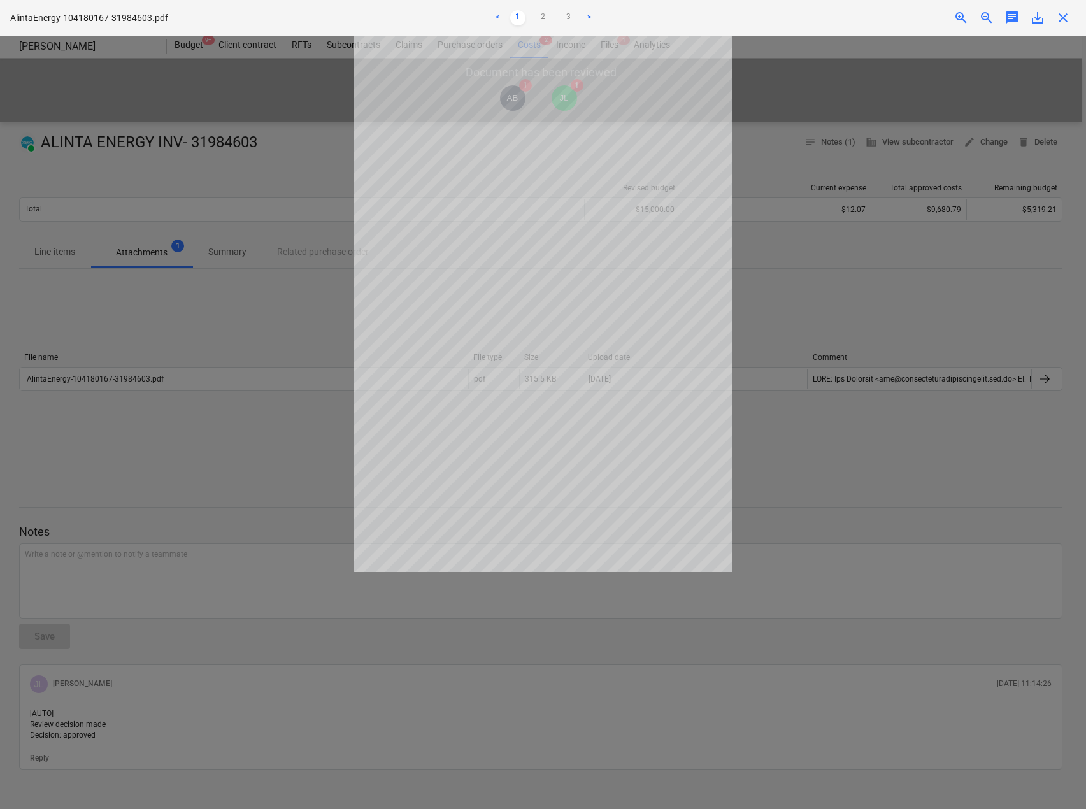
click at [296, 117] on div at bounding box center [543, 422] width 1086 height 773
click at [1068, 15] on span "close" at bounding box center [1063, 17] width 15 height 15
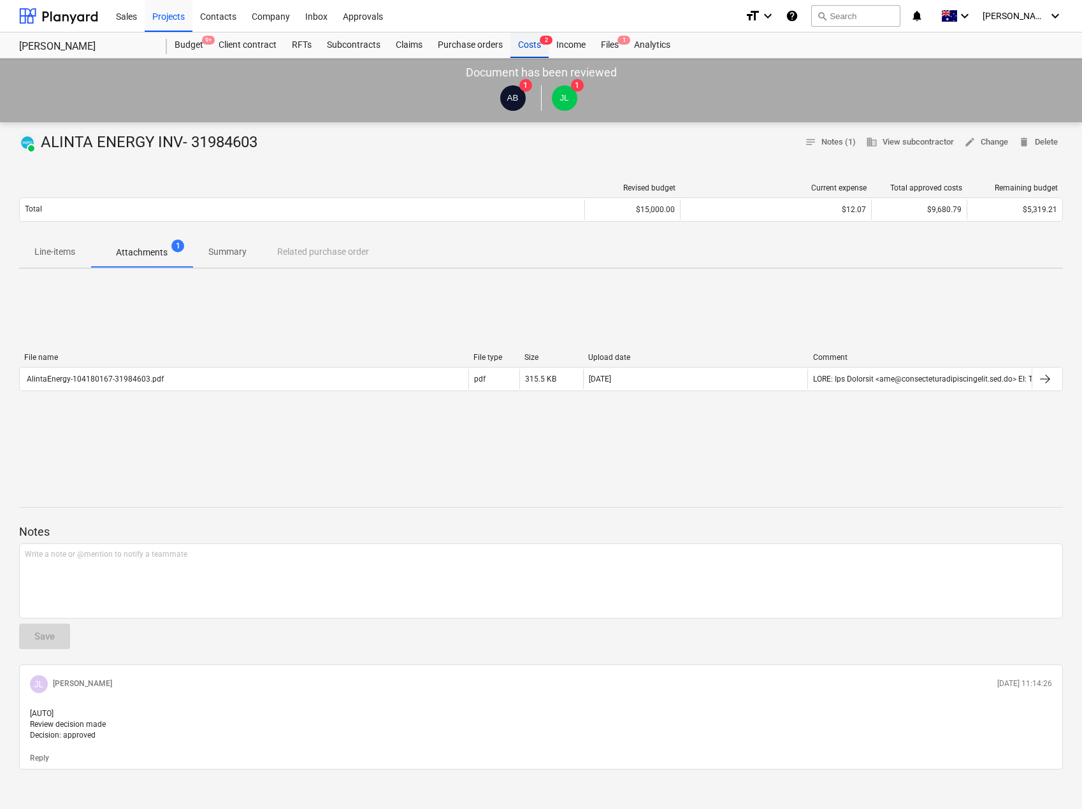
click at [531, 42] on div "Costs 2" at bounding box center [529, 44] width 38 height 25
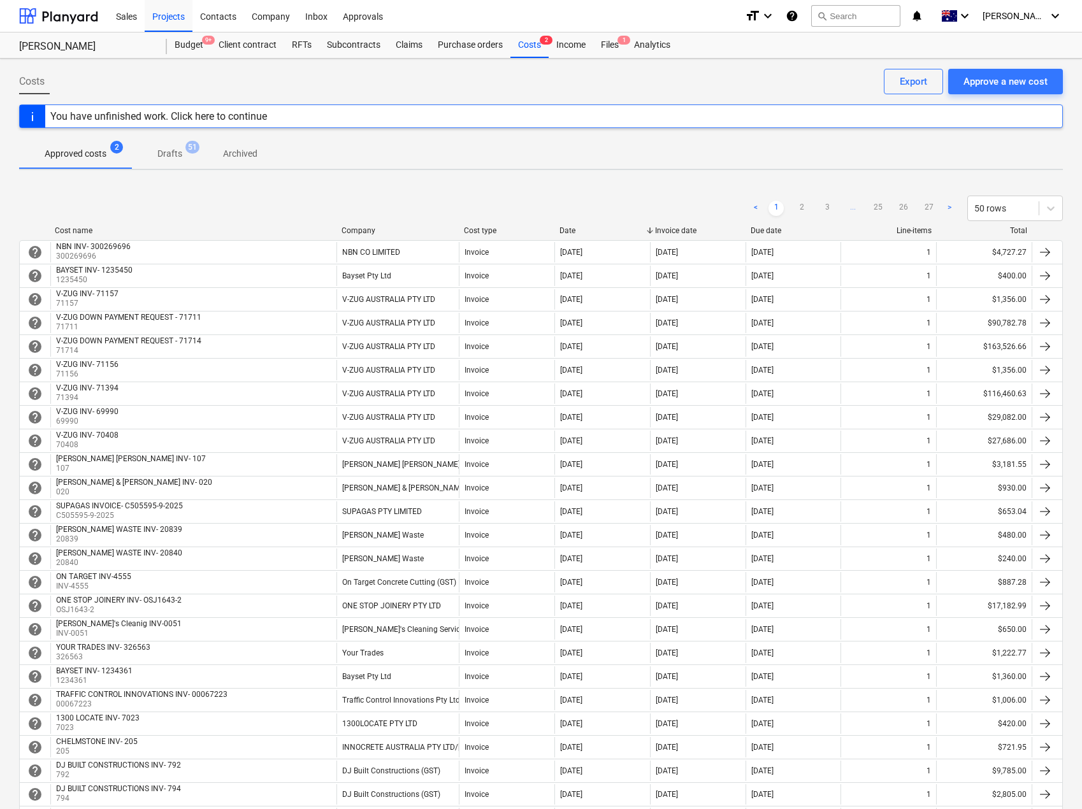
click at [70, 159] on p "Approved costs" at bounding box center [76, 153] width 62 height 13
click at [368, 226] on div "Company" at bounding box center [397, 230] width 112 height 9
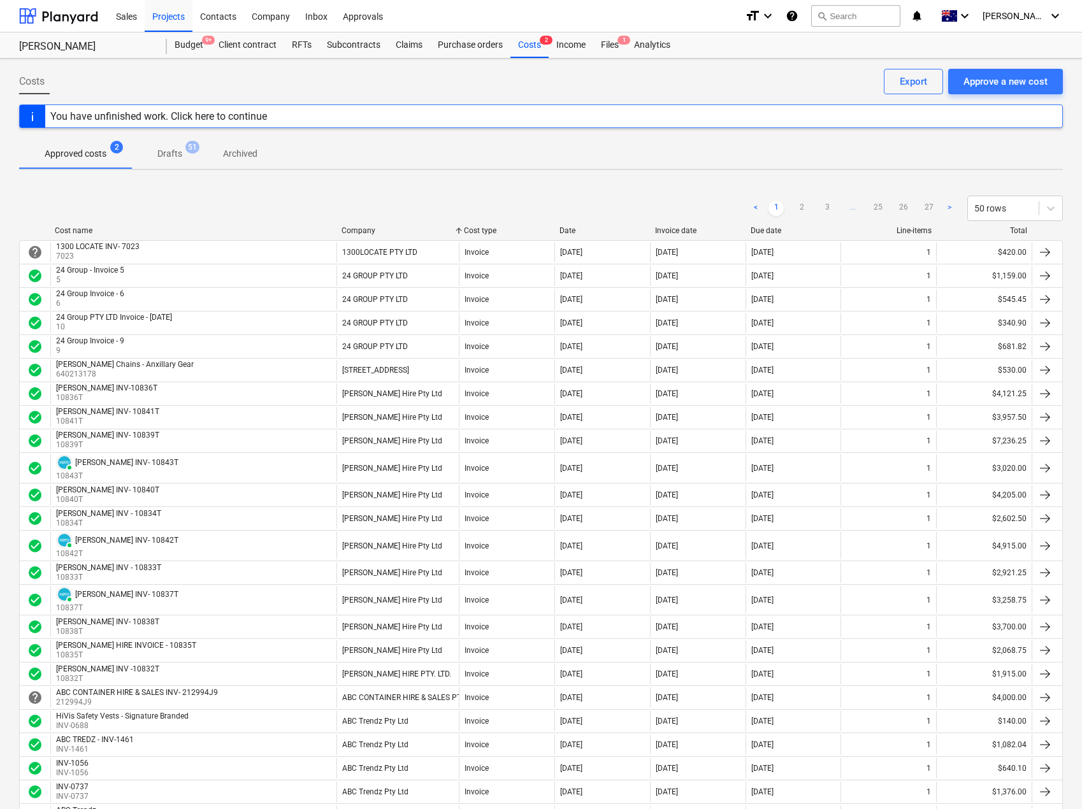
click at [176, 155] on p "Drafts" at bounding box center [169, 153] width 25 height 13
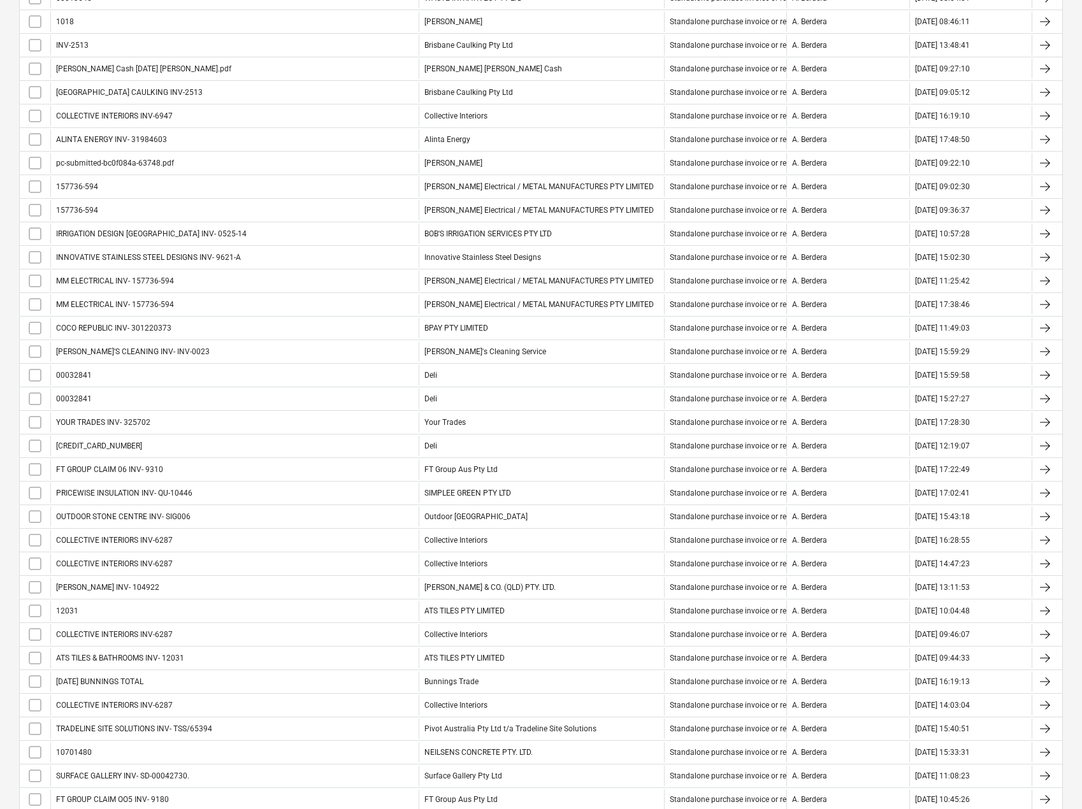
scroll to position [255, 0]
